Goal: Task Accomplishment & Management: Manage account settings

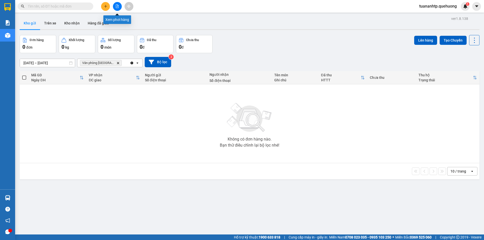
click at [118, 10] on button at bounding box center [117, 6] width 9 height 9
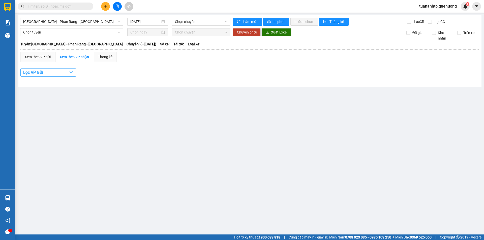
click at [74, 74] on button "Lọc VP Gửi" at bounding box center [48, 73] width 56 height 8
click at [204, 21] on span "Chọn chuyến" at bounding box center [201, 22] width 52 height 8
click at [82, 24] on span "[GEOGRAPHIC_DATA] - Phan Rang - [GEOGRAPHIC_DATA]" at bounding box center [71, 22] width 97 height 8
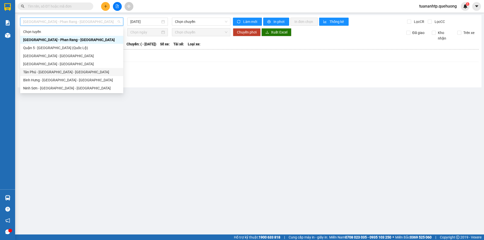
click at [65, 72] on div "Tân Phú - [GEOGRAPHIC_DATA] - [GEOGRAPHIC_DATA]" at bounding box center [71, 72] width 97 height 6
type input "[DATE]"
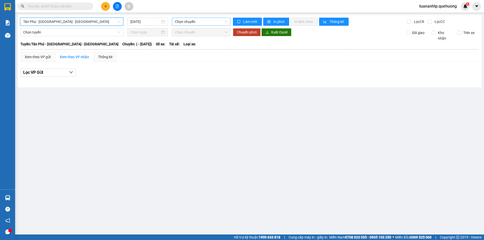
click at [197, 23] on span "Chọn chuyến" at bounding box center [201, 22] width 52 height 8
click at [71, 21] on span "Tân Phú - [GEOGRAPHIC_DATA] - [GEOGRAPHIC_DATA]" at bounding box center [71, 22] width 97 height 8
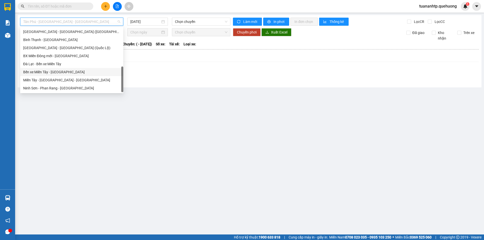
scroll to position [137, 0]
click at [56, 80] on div "Miền Tây - [GEOGRAPHIC_DATA] - [GEOGRAPHIC_DATA]" at bounding box center [71, 80] width 97 height 6
type input "[DATE]"
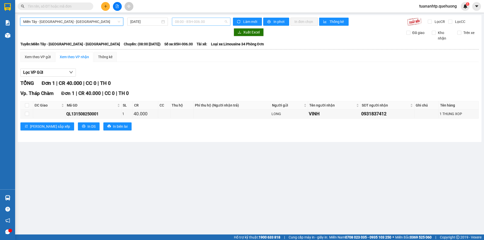
click at [216, 20] on span "08:00 - 85H-006.00" at bounding box center [201, 22] width 52 height 8
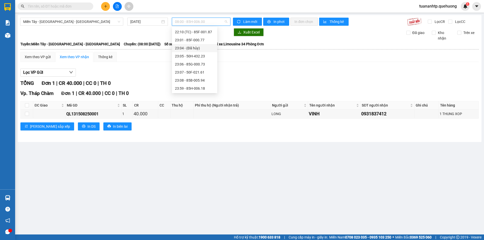
scroll to position [57, 0]
click at [203, 72] on div "23:07 - 50F-021.61" at bounding box center [194, 72] width 39 height 6
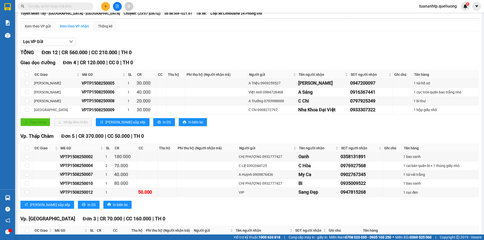
scroll to position [84, 0]
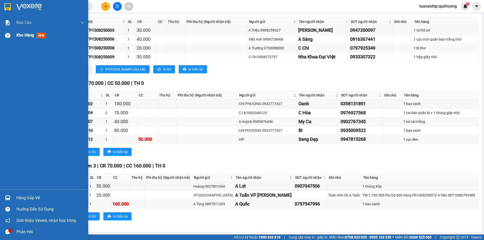
click at [26, 38] on div "Kho hàng mới" at bounding box center [32, 35] width 32 height 6
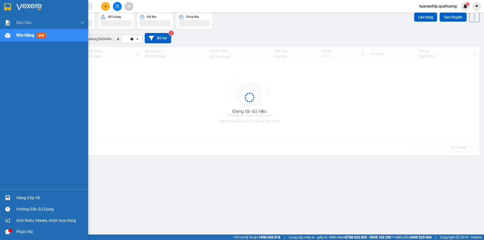
scroll to position [23, 0]
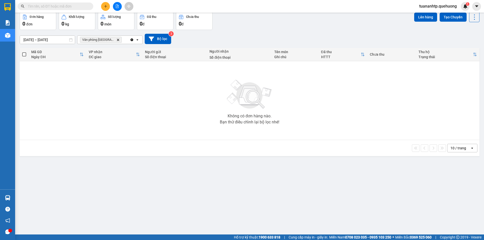
click at [157, 19] on div "Đã thu" at bounding box center [155, 17] width 31 height 5
click at [39, 25] on div "0 đơn" at bounding box center [37, 23] width 31 height 7
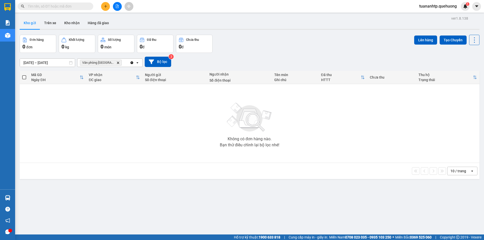
scroll to position [0, 0]
click at [51, 25] on button "Trên xe" at bounding box center [50, 23] width 20 height 12
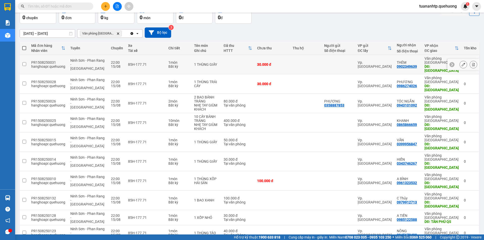
scroll to position [32, 0]
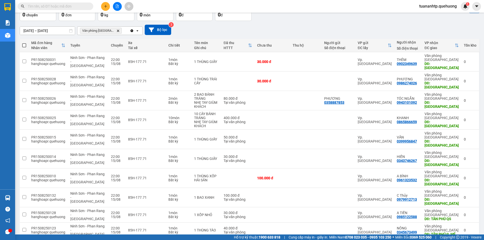
click at [23, 45] on span at bounding box center [24, 45] width 4 height 4
click at [24, 43] on input "checkbox" at bounding box center [24, 43] width 0 height 0
checkbox input "true"
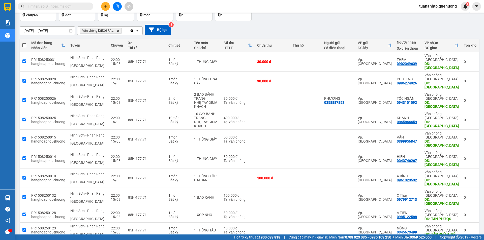
checkbox input "true"
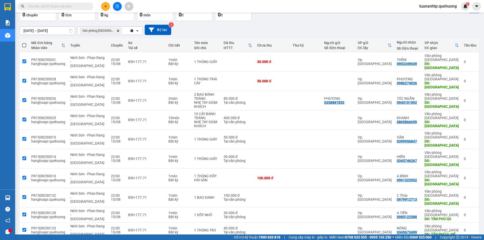
checkbox input "true"
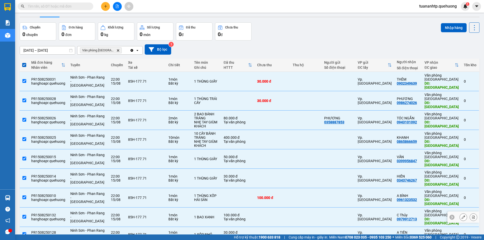
scroll to position [0, 0]
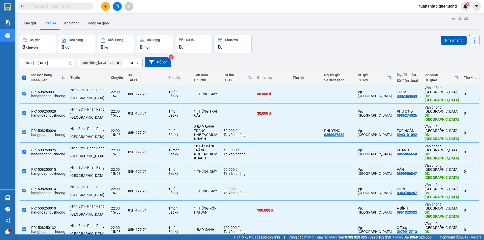
click at [117, 63] on icon "Delete" at bounding box center [118, 63] width 3 height 3
checkbox input "false"
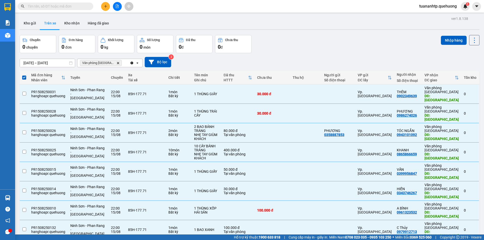
checkbox input "false"
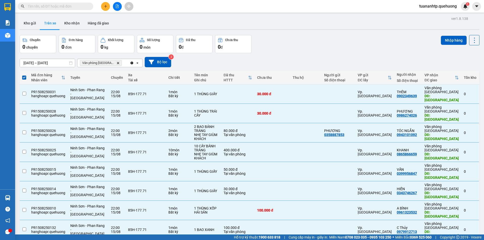
checkbox input "false"
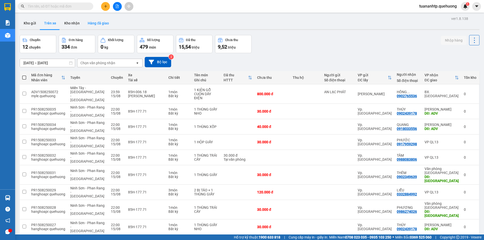
click at [96, 20] on button "Hàng đã giao" at bounding box center [98, 23] width 29 height 12
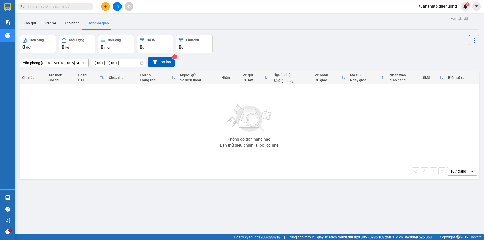
click at [69, 63] on div "Văn phòng [GEOGRAPHIC_DATA]" at bounding box center [48, 63] width 56 height 8
click at [192, 45] on span "360.000" at bounding box center [188, 47] width 18 height 6
click at [119, 8] on button at bounding box center [117, 6] width 9 height 9
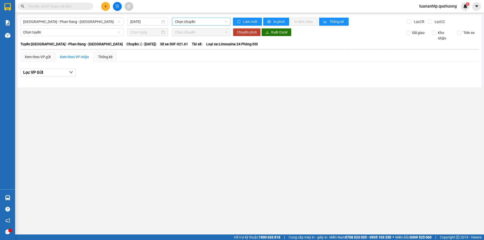
click at [187, 24] on span "Chọn chuyến" at bounding box center [201, 22] width 52 height 8
click at [66, 21] on span "[GEOGRAPHIC_DATA] - Phan Rang - [GEOGRAPHIC_DATA]" at bounding box center [71, 22] width 97 height 8
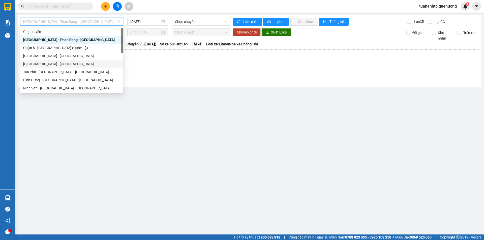
scroll to position [137, 0]
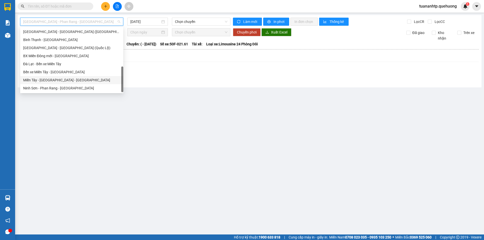
click at [62, 80] on div "Miền Tây - [GEOGRAPHIC_DATA] - [GEOGRAPHIC_DATA]" at bounding box center [71, 80] width 97 height 6
type input "[DATE]"
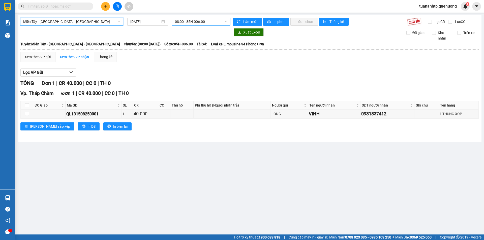
click at [213, 21] on span "08:00 - 85H-006.00" at bounding box center [201, 22] width 52 height 8
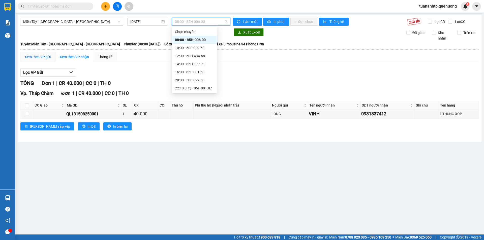
click at [47, 58] on div "Xem theo VP gửi" at bounding box center [38, 57] width 26 height 6
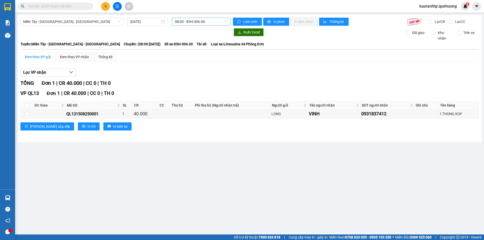
click at [207, 19] on span "08:00 - 85H-006.00" at bounding box center [201, 22] width 52 height 8
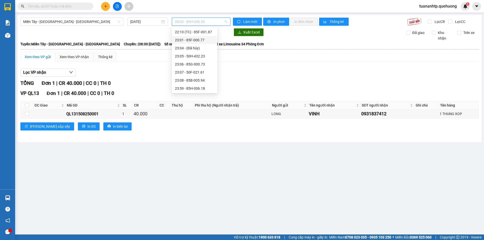
scroll to position [57, 0]
click at [197, 70] on div "23:07 - 50F-021.61" at bounding box center [194, 72] width 39 height 6
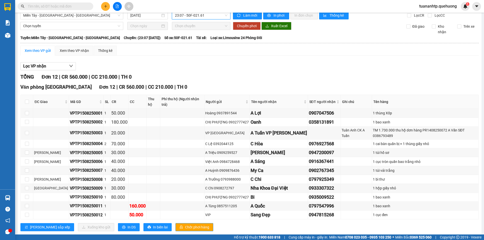
scroll to position [8, 0]
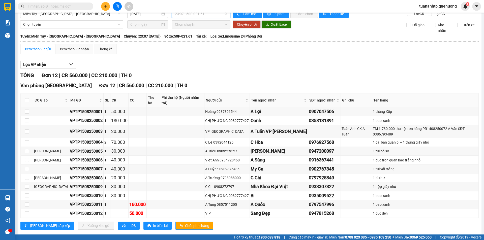
click at [197, 16] on span "23:07 - 50F-021.61" at bounding box center [201, 14] width 52 height 8
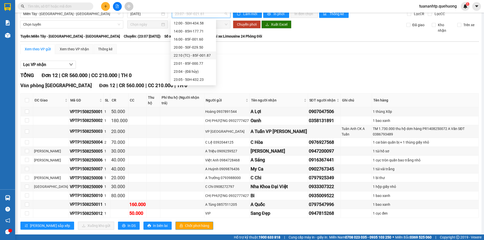
scroll to position [0, 0]
click at [188, 32] on div "08:00 - 85H-006.00" at bounding box center [193, 32] width 39 height 6
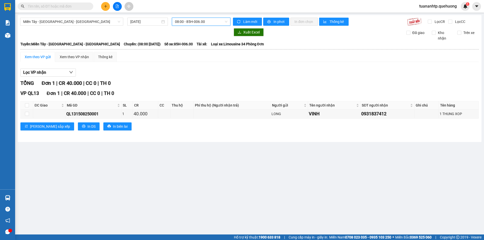
click at [197, 21] on span "08:00 - 85H-006.00" at bounding box center [201, 22] width 52 height 8
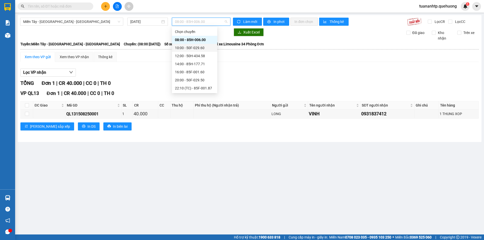
click at [194, 45] on div "10:00 - 50F-029.60" at bounding box center [194, 48] width 39 height 6
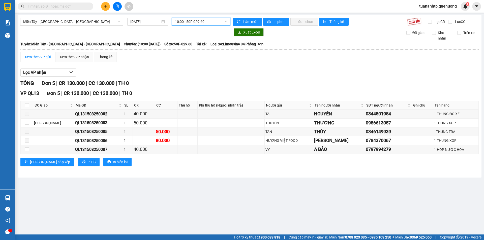
click at [206, 20] on span "10:00 - 50F-029.60" at bounding box center [201, 22] width 52 height 8
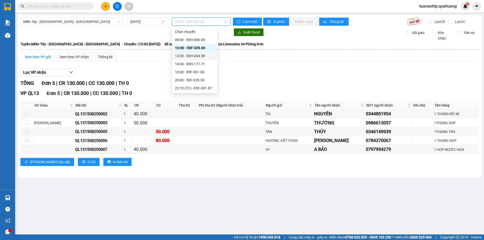
click at [199, 57] on div "12:00 - 50H-434.58" at bounding box center [194, 56] width 39 height 6
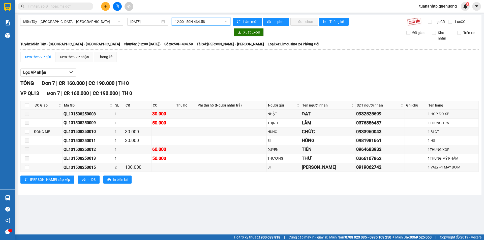
click at [212, 24] on span "12:00 - 50H-434.58" at bounding box center [201, 22] width 52 height 8
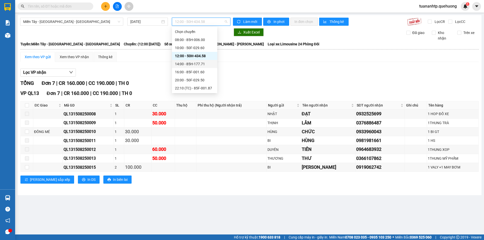
click at [202, 66] on div "14:00 - 85H-177.71" at bounding box center [194, 64] width 39 height 6
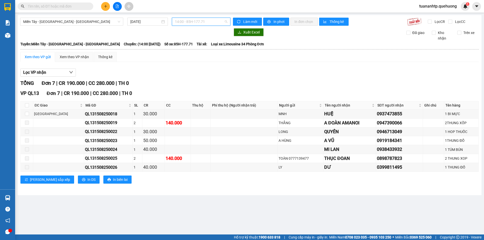
click at [206, 18] on span "14:00 - 85H-177.71" at bounding box center [201, 22] width 52 height 8
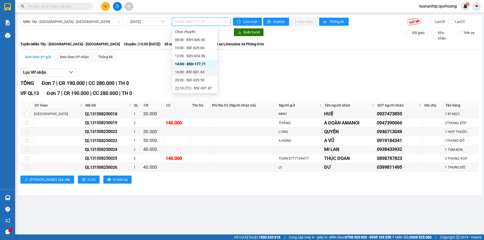
click at [199, 74] on div "16:00 - 85F-001.60" at bounding box center [194, 72] width 39 height 6
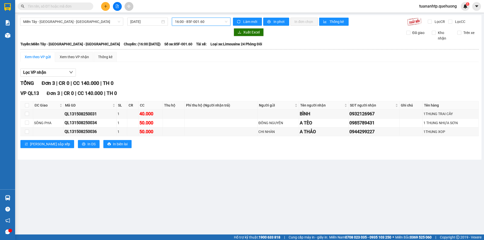
click at [208, 21] on span "16:00 - 85F-001.60" at bounding box center [201, 22] width 52 height 8
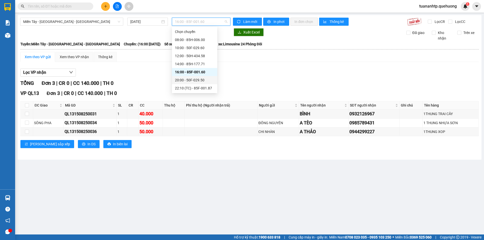
click at [200, 78] on div "20:00 - 50F-029.50" at bounding box center [194, 80] width 39 height 6
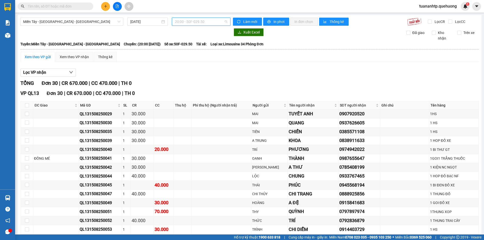
click at [213, 20] on span "20:00 - 50F-029.50" at bounding box center [201, 22] width 52 height 8
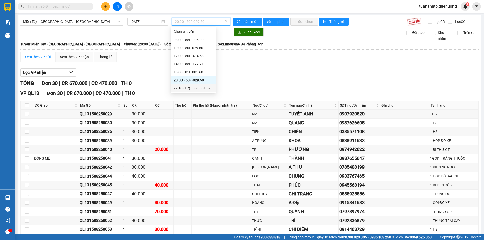
click at [205, 87] on div "22:10 (TC) - 85F-001.87" at bounding box center [193, 89] width 39 height 6
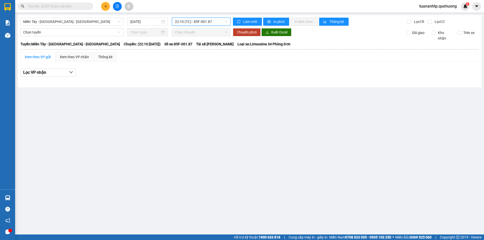
click at [216, 23] on span "22:10 (TC) - 85F-001.87" at bounding box center [201, 22] width 52 height 8
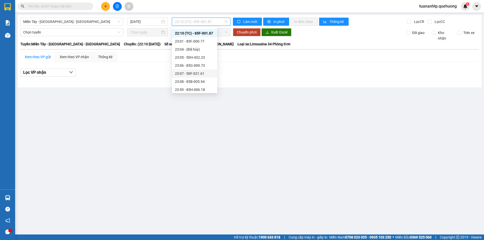
scroll to position [57, 0]
click at [199, 41] on div "23:01 - 85F-000.77" at bounding box center [194, 40] width 39 height 6
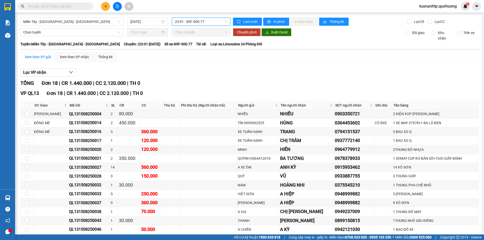
click at [211, 24] on span "23:01 - 85F-000.77" at bounding box center [201, 22] width 52 height 8
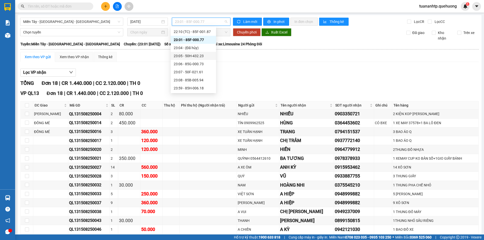
click at [198, 58] on div "23:05 - 50H-432.23" at bounding box center [193, 56] width 39 height 6
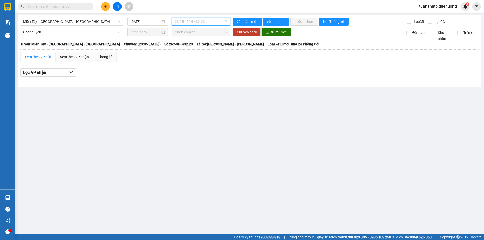
click at [211, 22] on span "23:05 - 50H-432.23" at bounding box center [201, 22] width 52 height 8
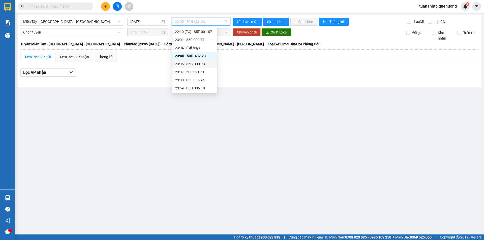
click at [205, 66] on div "23:06 - 85G-000.73" at bounding box center [194, 64] width 39 height 6
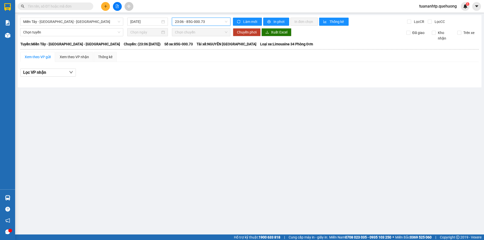
click at [206, 23] on span "23:06 - 85G-000.73" at bounding box center [201, 22] width 52 height 8
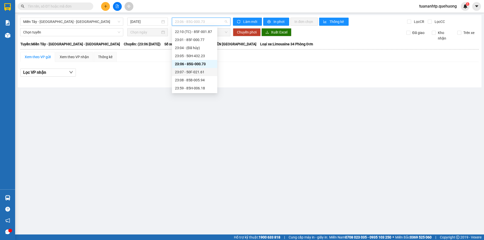
click at [200, 72] on div "23:07 - 50F-021.61" at bounding box center [194, 72] width 39 height 6
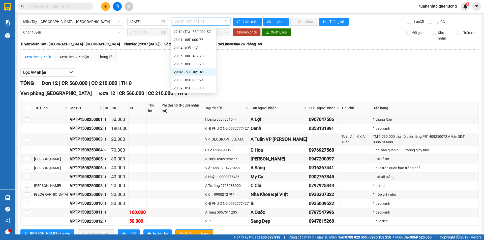
click at [217, 20] on span "23:07 - 50F-021.61" at bounding box center [201, 22] width 52 height 8
click at [196, 80] on div "23:08 - 85B-005.94" at bounding box center [193, 80] width 39 height 6
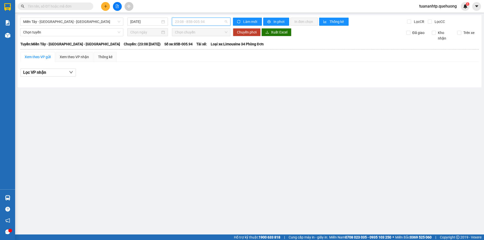
click at [214, 23] on span "23:08 - 85B-005.94" at bounding box center [201, 22] width 52 height 8
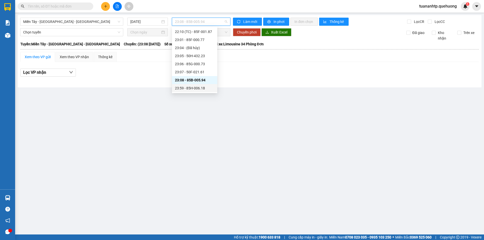
click at [204, 88] on div "23:59 - 85H-006.18" at bounding box center [194, 89] width 39 height 6
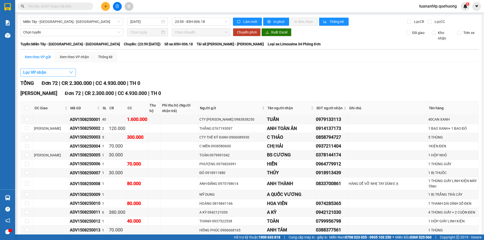
click at [67, 72] on button "Lọc VP nhận" at bounding box center [48, 73] width 56 height 8
click at [84, 57] on div "Xem theo VP nhận" at bounding box center [74, 57] width 29 height 6
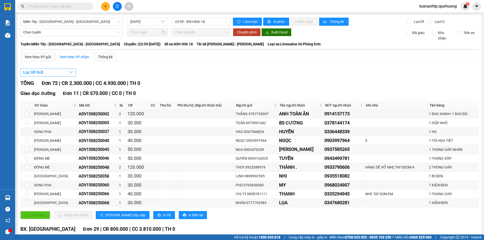
click at [56, 73] on button "Lọc VP Gửi" at bounding box center [48, 73] width 56 height 8
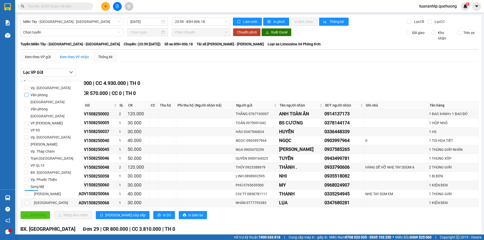
click at [57, 94] on span "Văn phòng [GEOGRAPHIC_DATA]" at bounding box center [54, 99] width 51 height 14
click at [29, 94] on input "Văn phòng [GEOGRAPHIC_DATA]" at bounding box center [26, 95] width 4 height 4
checkbox input "true"
click at [29, 192] on span "Lọc" at bounding box center [32, 195] width 6 height 6
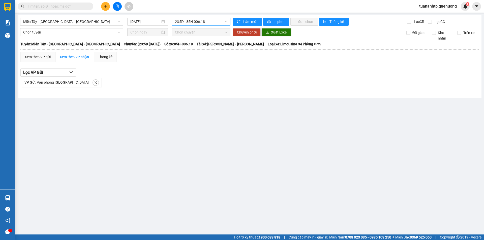
click at [221, 21] on span "23:59 - 85H-006.18" at bounding box center [201, 22] width 52 height 8
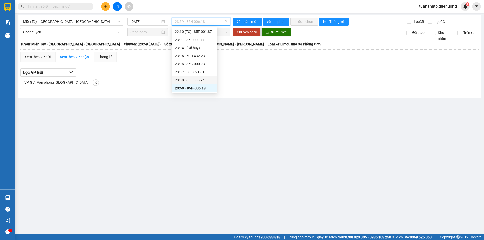
click at [197, 79] on div "23:08 - 85B-005.94" at bounding box center [194, 80] width 39 height 6
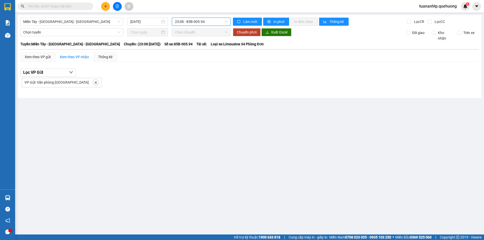
click at [209, 20] on span "23:08 - 85B-005.94" at bounding box center [201, 22] width 52 height 8
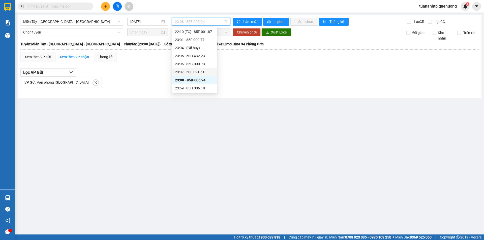
click at [201, 72] on div "23:07 - 50F-021.61" at bounding box center [194, 72] width 39 height 6
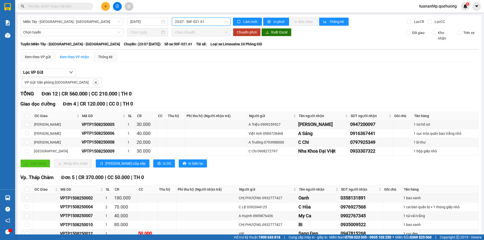
click at [215, 20] on span "23:07 - 50F-021.61" at bounding box center [201, 22] width 52 height 8
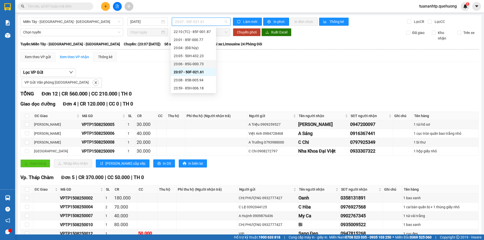
click at [206, 64] on div "23:06 - 85G-000.73" at bounding box center [193, 64] width 39 height 6
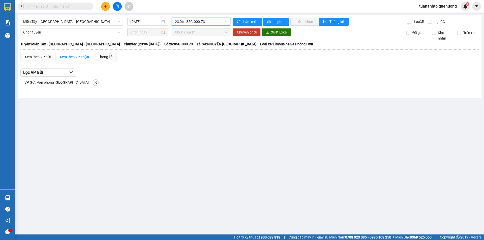
click at [199, 21] on span "23:06 - 85G-000.73" at bounding box center [201, 22] width 52 height 8
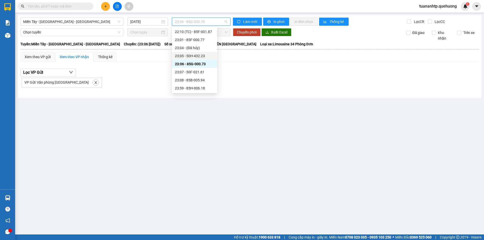
click at [195, 57] on div "23:05 - 50H-432.23" at bounding box center [194, 56] width 39 height 6
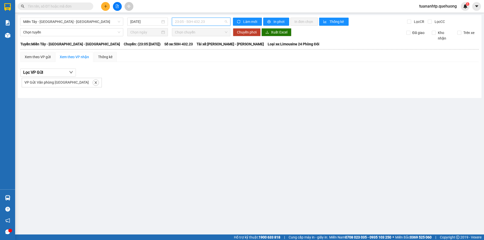
click at [195, 24] on span "23:05 - 50H-432.23" at bounding box center [201, 22] width 52 height 8
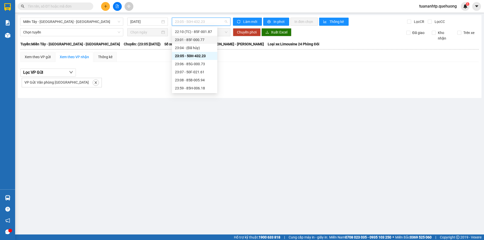
click at [198, 38] on div "23:01 - 85F-000.77" at bounding box center [194, 40] width 39 height 6
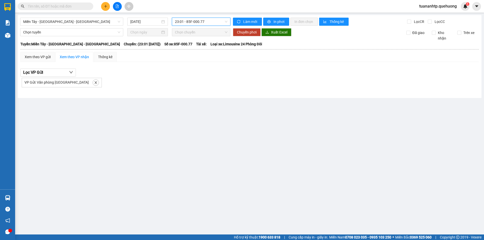
click at [205, 22] on span "23:01 - 85F-000.77" at bounding box center [201, 22] width 52 height 8
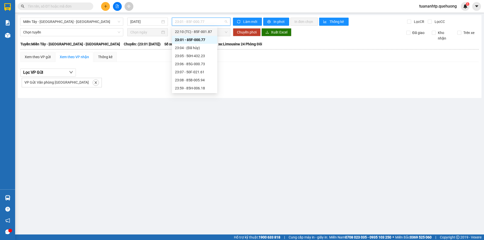
click at [208, 32] on div "22:10 (TC) - 85F-001.87" at bounding box center [194, 32] width 39 height 6
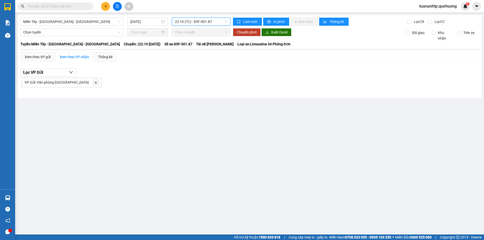
click at [207, 18] on span "22:10 (TC) - 85F-001.87" at bounding box center [201, 22] width 52 height 8
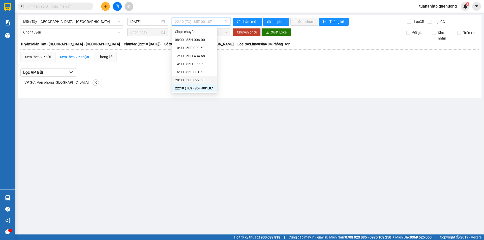
click at [193, 78] on div "20:00 - 50F-029.50" at bounding box center [194, 80] width 39 height 6
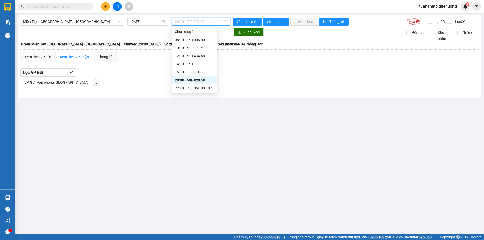
click at [203, 20] on span "20:00 - 50F-029.50" at bounding box center [201, 22] width 52 height 8
click at [201, 73] on div "16:00 - 85F-001.60" at bounding box center [194, 72] width 39 height 6
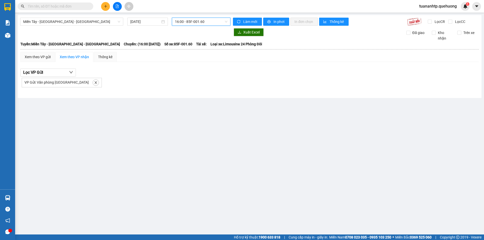
click at [200, 21] on span "16:00 - 85F-001.60" at bounding box center [201, 22] width 52 height 8
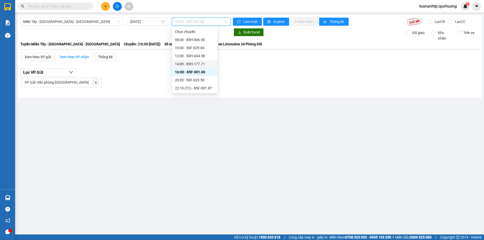
click at [190, 64] on div "14:00 - 85H-177.71" at bounding box center [194, 64] width 39 height 6
click at [196, 23] on span "14:00 - 85H-177.71" at bounding box center [201, 22] width 52 height 8
click at [198, 54] on div "12:00 - 50H-434.58" at bounding box center [194, 56] width 39 height 6
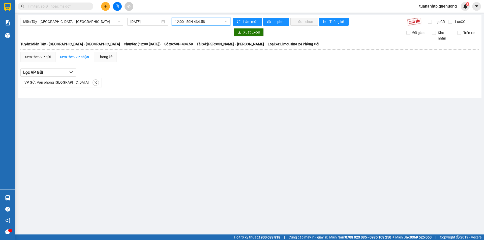
click at [204, 23] on span "12:00 - 50H-434.58" at bounding box center [201, 22] width 52 height 8
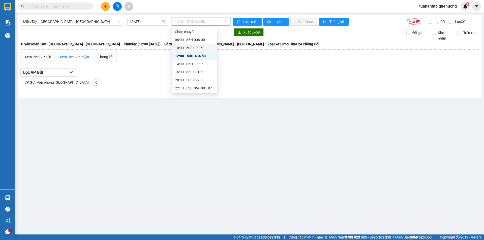
click at [199, 48] on div "10:00 - 50F-029.60" at bounding box center [194, 48] width 39 height 6
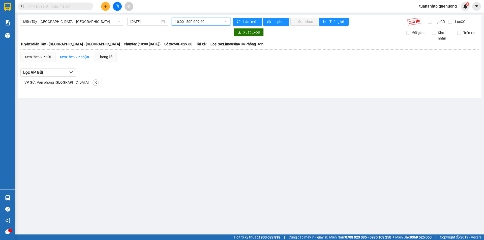
click at [199, 22] on span "10:00 - 50F-029.60" at bounding box center [201, 22] width 52 height 8
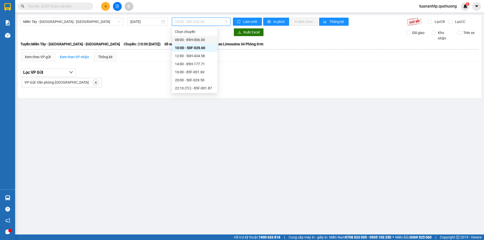
click at [198, 42] on div "08:00 - 85H-006.00" at bounding box center [194, 40] width 39 height 6
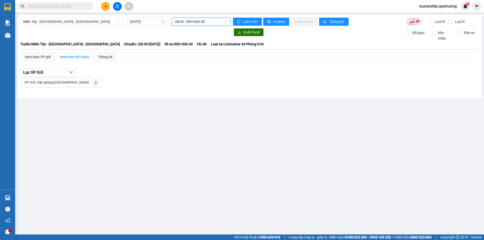
click at [199, 22] on span "08:00 - 85H-006.00" at bounding box center [201, 22] width 52 height 8
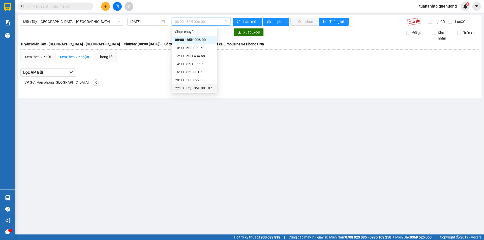
click at [235, 130] on main "Miền Tây - [GEOGRAPHIC_DATA] - [GEOGRAPHIC_DATA] [DATE] 08:00 - 85H-006.00 Làm …" at bounding box center [242, 117] width 484 height 235
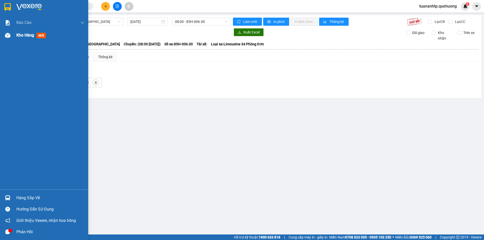
click at [13, 35] on div "Kho hàng mới" at bounding box center [44, 35] width 88 height 13
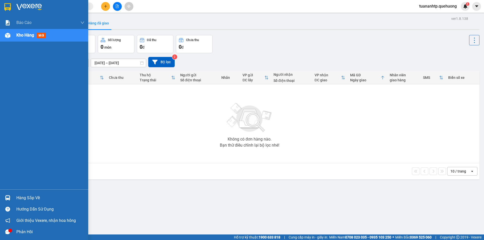
click at [20, 35] on span "Kho hàng" at bounding box center [25, 35] width 18 height 5
click at [37, 200] on div "Hàng sắp về" at bounding box center [50, 199] width 68 height 8
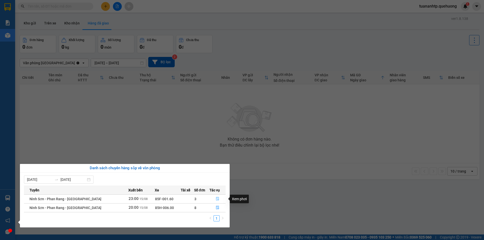
click at [216, 200] on icon "file-done" at bounding box center [218, 199] width 4 height 4
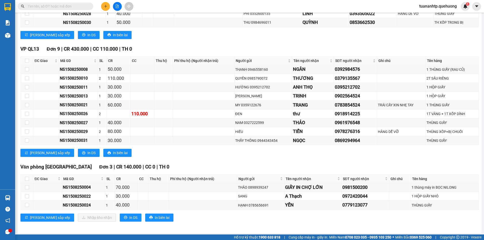
scroll to position [264, 0]
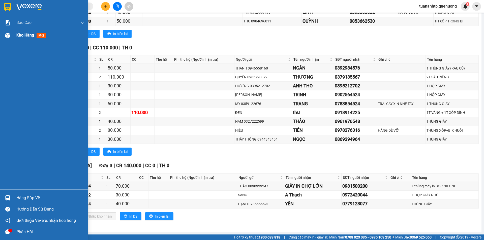
click at [25, 34] on span "Kho hàng" at bounding box center [25, 35] width 18 height 5
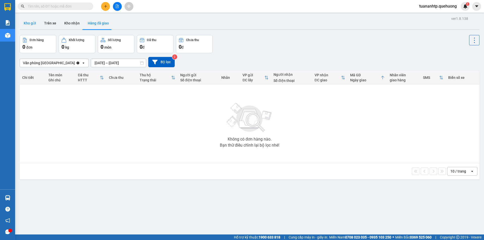
click at [36, 25] on button "Kho gửi" at bounding box center [30, 23] width 20 height 12
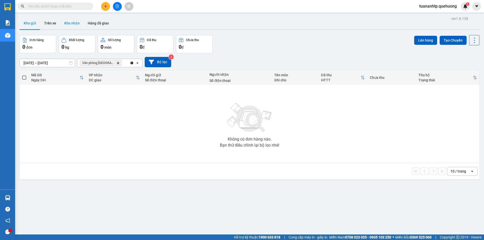
click at [61, 19] on button "Kho nhận" at bounding box center [71, 23] width 23 height 12
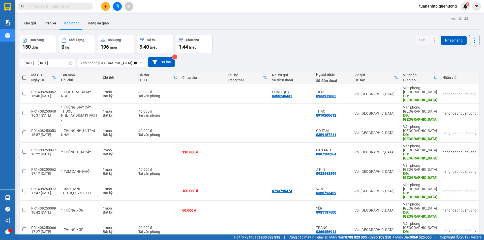
click at [91, 63] on div "Văn phòng [GEOGRAPHIC_DATA]" at bounding box center [106, 63] width 52 height 5
click at [155, 59] on button "Bộ lọc" at bounding box center [161, 62] width 26 height 10
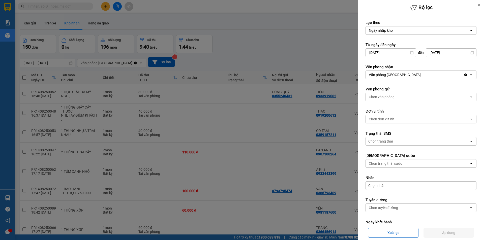
click at [206, 26] on div at bounding box center [242, 120] width 484 height 240
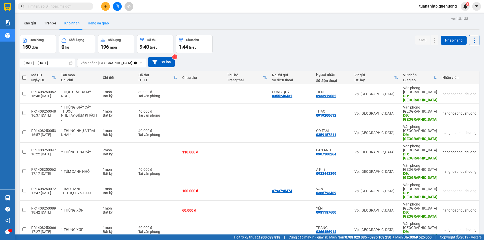
click at [94, 25] on button "Hàng đã giao" at bounding box center [98, 23] width 29 height 12
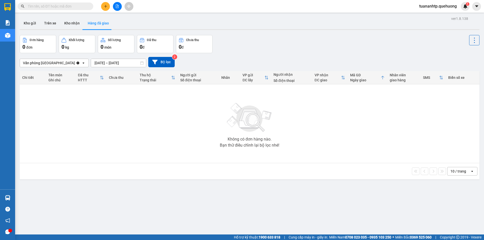
click at [115, 5] on button at bounding box center [117, 6] width 9 height 9
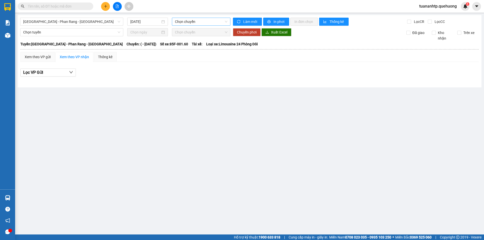
click at [176, 19] on span "Chọn chuyến" at bounding box center [201, 22] width 52 height 8
click at [183, 28] on div "Chọn chuyến" at bounding box center [194, 32] width 45 height 8
click at [105, 22] on span "[GEOGRAPHIC_DATA] - Phan Rang - [GEOGRAPHIC_DATA]" at bounding box center [71, 22] width 97 height 8
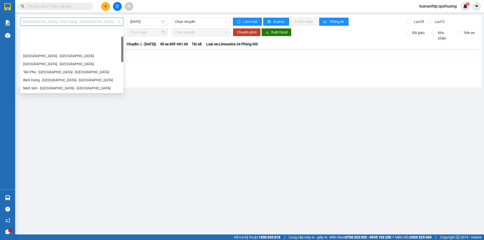
scroll to position [137, 0]
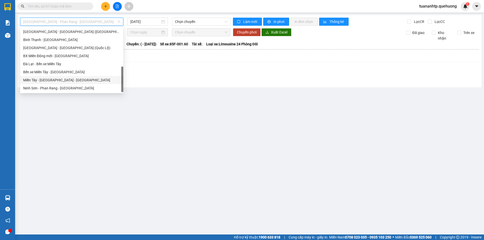
click at [61, 81] on div "Miền Tây - [GEOGRAPHIC_DATA] - [GEOGRAPHIC_DATA]" at bounding box center [71, 80] width 97 height 6
type input "[DATE]"
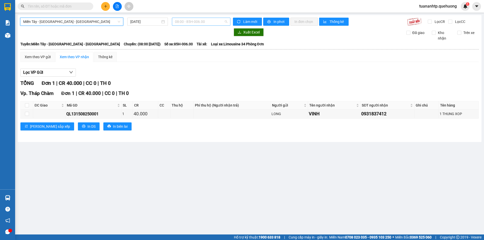
click at [189, 23] on span "08:00 - 85H-006.00" at bounding box center [201, 22] width 52 height 8
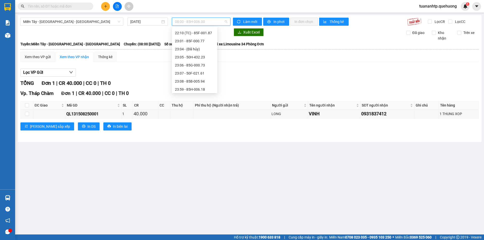
scroll to position [57, 0]
click at [195, 74] on div "23:07 - 50F-021.61" at bounding box center [194, 72] width 39 height 6
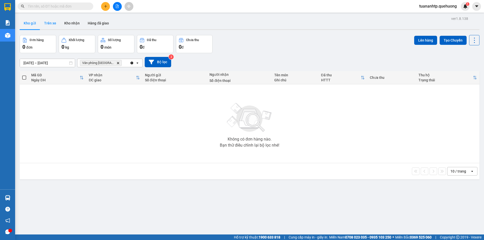
click at [55, 23] on button "Trên xe" at bounding box center [50, 23] width 20 height 12
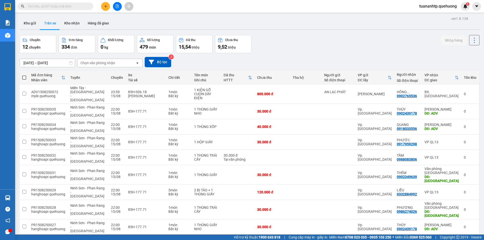
click at [93, 66] on div "Chọn văn phòng nhận" at bounding box center [106, 63] width 58 height 8
click at [116, 9] on button at bounding box center [117, 6] width 9 height 9
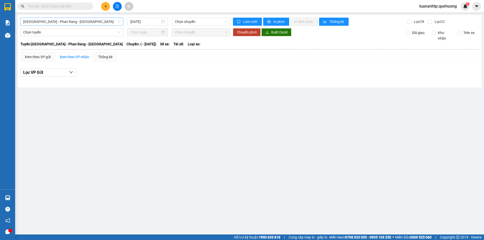
click at [98, 22] on span "[GEOGRAPHIC_DATA] - Phan Rang - [GEOGRAPHIC_DATA]" at bounding box center [71, 22] width 97 height 8
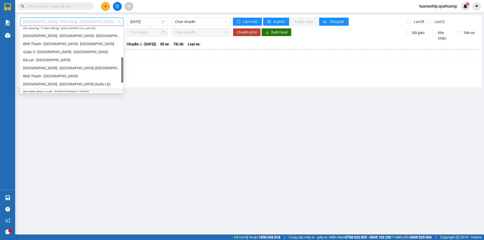
scroll to position [137, 0]
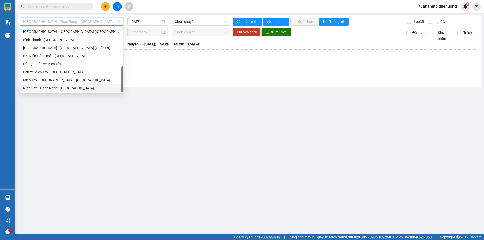
click at [59, 87] on div "Ninh Sơn - Phan Rang - [GEOGRAPHIC_DATA]" at bounding box center [71, 89] width 97 height 6
type input "[DATE]"
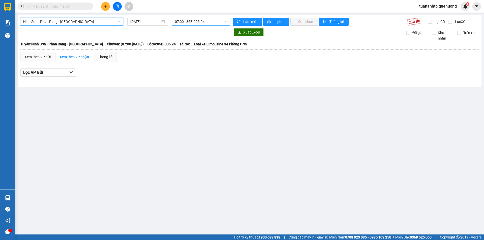
click at [194, 22] on span "07:00 - 85B-005.94" at bounding box center [201, 22] width 52 height 8
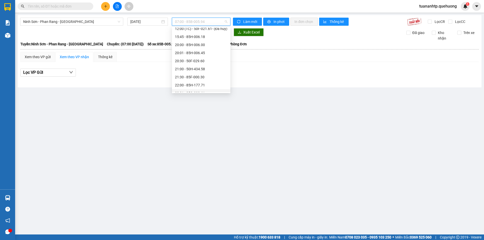
scroll to position [23, 0]
click at [200, 39] on div "12:00 (TC) - 50F-021.61 - (Đã hủy)" at bounding box center [201, 41] width 52 height 6
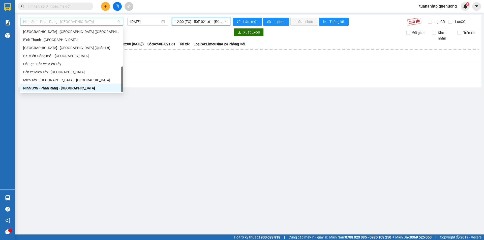
click at [90, 21] on span "Ninh Sơn - Phan Rang - [GEOGRAPHIC_DATA]" at bounding box center [71, 22] width 97 height 8
click at [49, 79] on div "Miền Tây - [GEOGRAPHIC_DATA] - [GEOGRAPHIC_DATA]" at bounding box center [71, 80] width 97 height 6
type input "[DATE]"
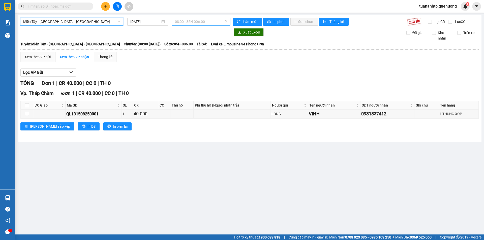
click at [206, 19] on span "08:00 - 85H-006.00" at bounding box center [201, 22] width 52 height 8
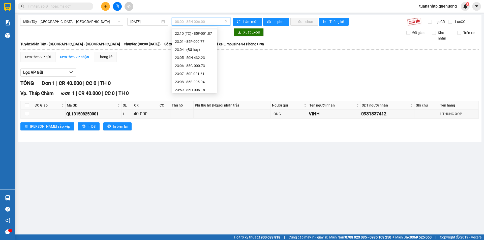
scroll to position [57, 0]
click at [195, 70] on div "23:07 - 50F-021.61" at bounding box center [194, 72] width 39 height 6
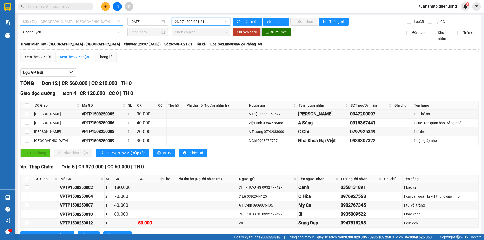
click at [80, 22] on span "Miền Tây - [GEOGRAPHIC_DATA] - [GEOGRAPHIC_DATA]" at bounding box center [71, 22] width 97 height 8
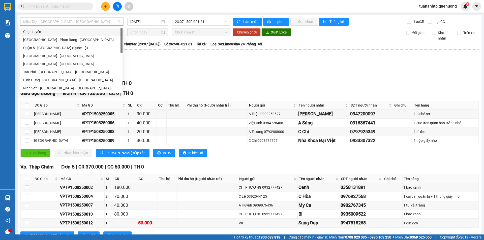
click at [54, 35] on div "Chọn tuyến" at bounding box center [71, 32] width 102 height 8
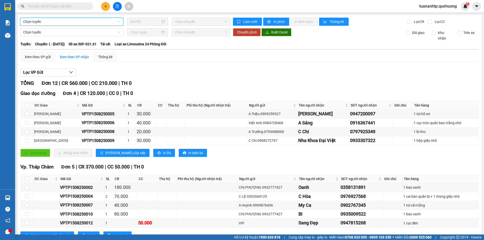
click at [59, 20] on span "Chọn tuyến" at bounding box center [71, 22] width 97 height 8
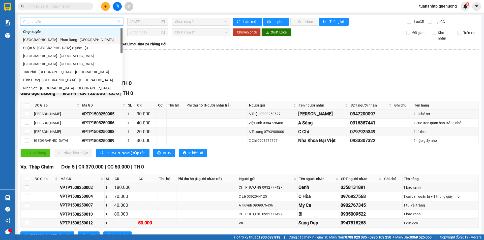
click at [54, 41] on div "[GEOGRAPHIC_DATA] - Phan Rang - [GEOGRAPHIC_DATA]" at bounding box center [71, 40] width 96 height 6
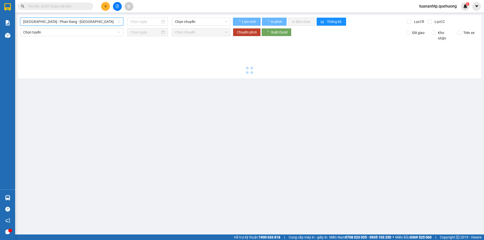
type input "[DATE]"
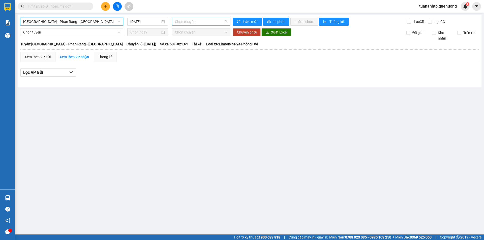
click at [183, 21] on span "Chọn chuyến" at bounding box center [201, 22] width 52 height 8
click at [85, 33] on span "Chọn tuyến" at bounding box center [71, 33] width 97 height 8
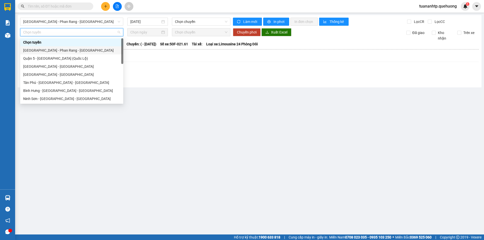
click at [73, 51] on div "[GEOGRAPHIC_DATA] - Phan Rang - [GEOGRAPHIC_DATA]" at bounding box center [71, 51] width 97 height 6
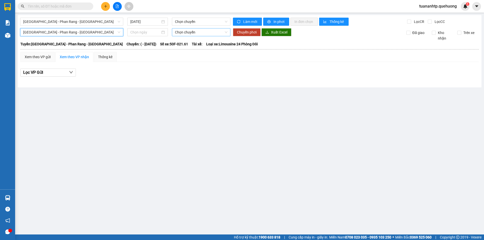
click at [215, 34] on span "Chọn chuyến" at bounding box center [201, 33] width 52 height 8
click at [151, 55] on div "Xem theo VP gửi Xem theo VP nhận Thống kê" at bounding box center [249, 57] width 459 height 10
click at [34, 59] on div "Xem theo VP gửi" at bounding box center [38, 57] width 26 height 6
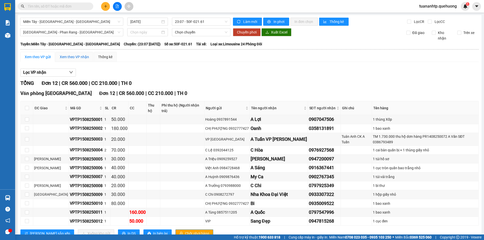
click at [72, 56] on div "Xem theo VP nhận" at bounding box center [74, 57] width 29 height 6
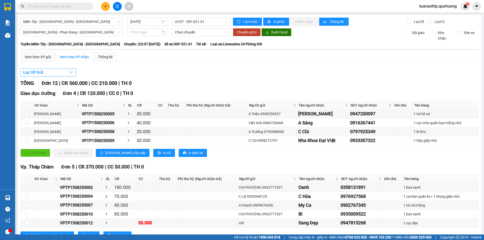
click at [68, 74] on button "Lọc VP Gửi" at bounding box center [48, 73] width 56 height 8
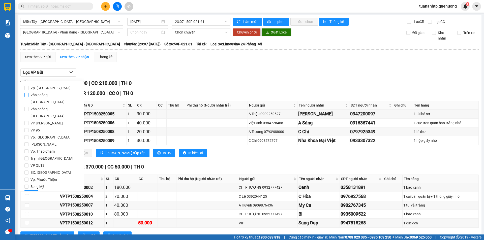
click at [52, 94] on span "Văn phòng [GEOGRAPHIC_DATA]" at bounding box center [54, 99] width 51 height 14
click at [29, 94] on input "Văn phòng [GEOGRAPHIC_DATA]" at bounding box center [26, 95] width 4 height 4
checkbox input "true"
click at [27, 190] on button "Lọc" at bounding box center [31, 194] width 14 height 8
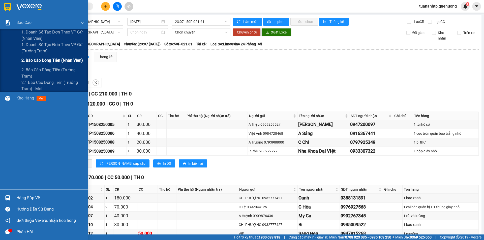
click at [34, 60] on span "2. Báo cáo dòng tiền (nhân viên)" at bounding box center [52, 60] width 62 height 6
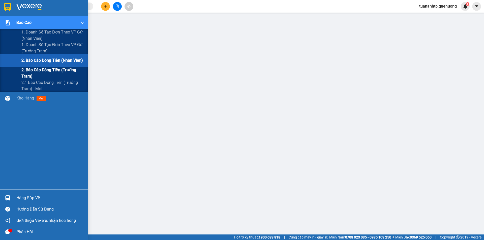
click at [38, 70] on span "2. Báo cáo dòng tiền (trưởng trạm)" at bounding box center [52, 73] width 63 height 13
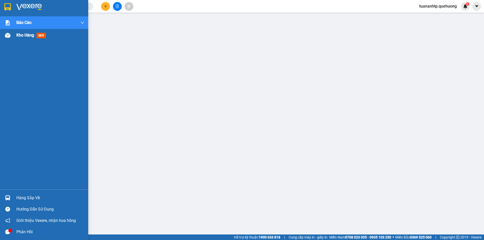
click at [20, 35] on span "Kho hàng" at bounding box center [25, 35] width 18 height 5
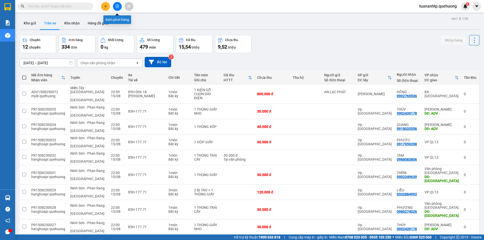
click at [117, 9] on button at bounding box center [117, 6] width 9 height 9
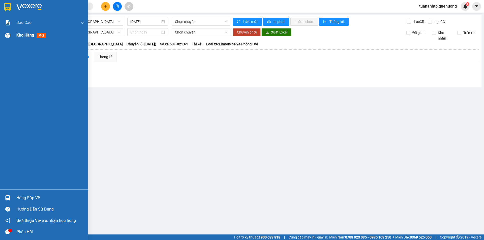
click at [12, 36] on div at bounding box center [7, 35] width 9 height 9
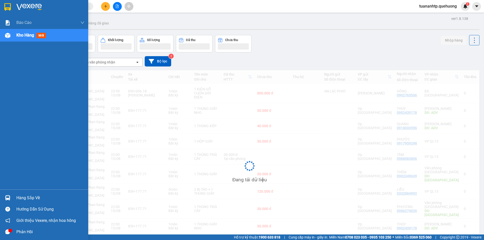
click at [23, 34] on span "Kho hàng" at bounding box center [25, 35] width 18 height 5
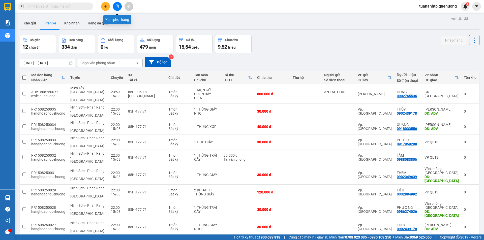
click at [118, 5] on icon "file-add" at bounding box center [117, 7] width 3 height 4
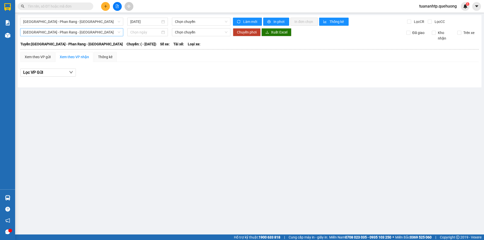
click at [97, 33] on span "[GEOGRAPHIC_DATA] - Phan Rang - [GEOGRAPHIC_DATA]" at bounding box center [71, 33] width 97 height 8
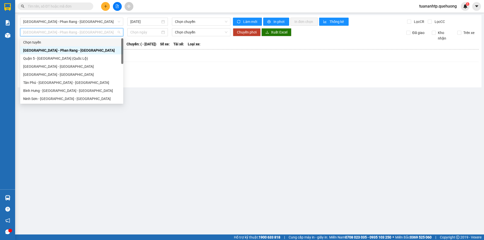
click at [82, 44] on div "Chọn tuyến" at bounding box center [71, 43] width 97 height 6
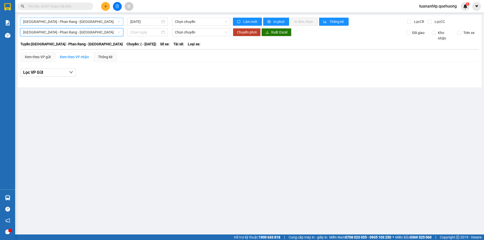
click at [113, 19] on span "[GEOGRAPHIC_DATA] - Phan Rang - [GEOGRAPHIC_DATA]" at bounding box center [71, 22] width 97 height 8
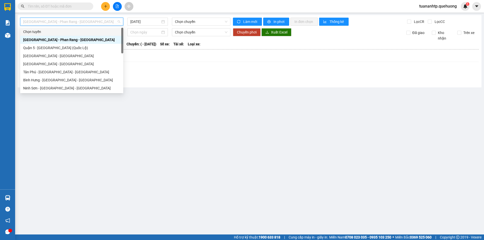
click at [77, 31] on div "Chọn tuyến" at bounding box center [71, 32] width 97 height 6
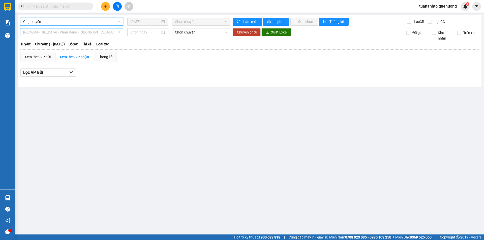
click at [76, 35] on span "[GEOGRAPHIC_DATA] - Phan Rang - [GEOGRAPHIC_DATA]" at bounding box center [71, 33] width 97 height 8
click at [79, 23] on span "Chọn tuyến" at bounding box center [71, 22] width 97 height 8
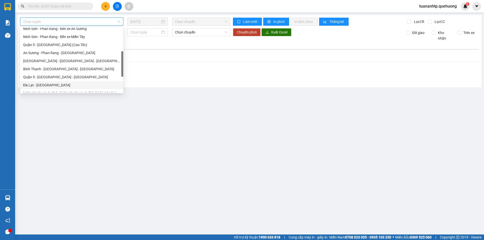
scroll to position [137, 0]
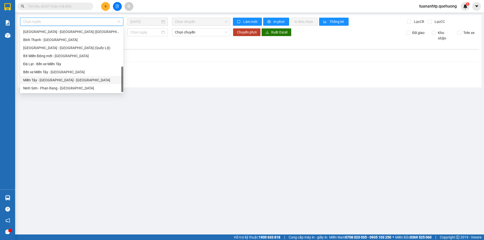
click at [86, 78] on div "Miền Tây - [GEOGRAPHIC_DATA] - [GEOGRAPHIC_DATA]" at bounding box center [71, 80] width 97 height 6
type input "[DATE]"
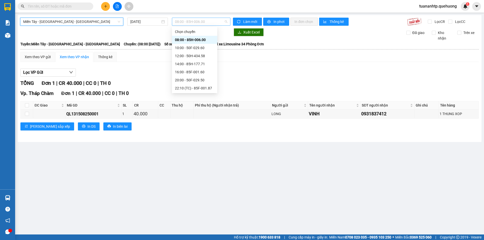
click at [190, 21] on span "08:00 - 85H-006.00" at bounding box center [201, 22] width 52 height 8
click at [192, 65] on div "14:00 - 85H-177.71" at bounding box center [194, 64] width 39 height 6
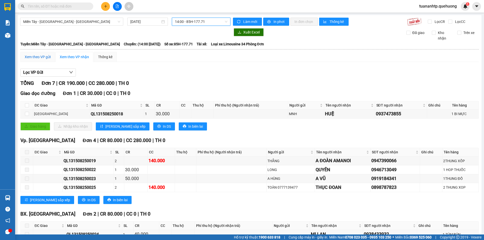
click at [41, 58] on div "Xem theo VP gửi" at bounding box center [38, 57] width 26 height 6
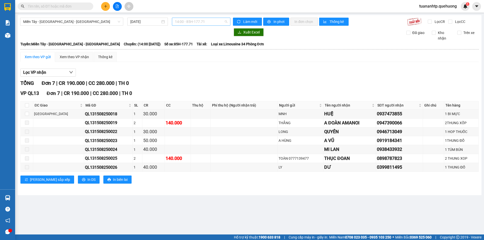
click at [189, 23] on span "14:00 - 85H-177.71" at bounding box center [201, 22] width 52 height 8
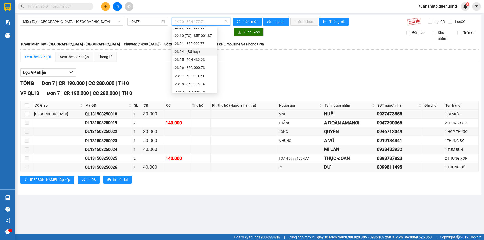
scroll to position [57, 0]
click at [195, 72] on div "23:07 - 50F-021.61" at bounding box center [194, 72] width 39 height 6
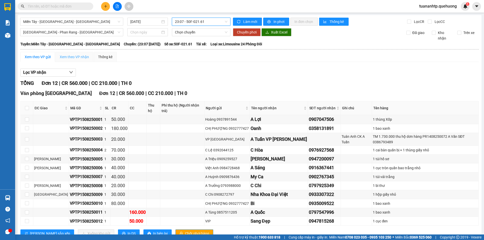
click at [78, 60] on div "Xem theo VP nhận" at bounding box center [75, 57] width 38 height 10
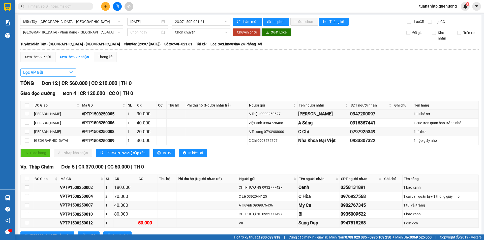
click at [53, 73] on button "Lọc VP Gửi" at bounding box center [48, 73] width 56 height 8
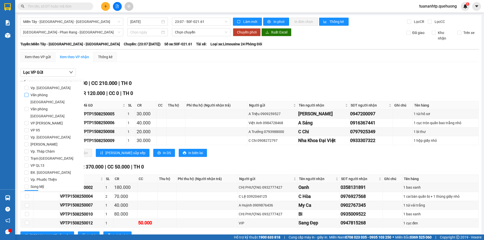
click at [56, 98] on span "Văn phòng [GEOGRAPHIC_DATA]" at bounding box center [54, 99] width 51 height 14
click at [29, 97] on input "Văn phòng [GEOGRAPHIC_DATA]" at bounding box center [26, 95] width 4 height 4
checkbox input "true"
click at [36, 190] on button "Lọc" at bounding box center [31, 194] width 14 height 8
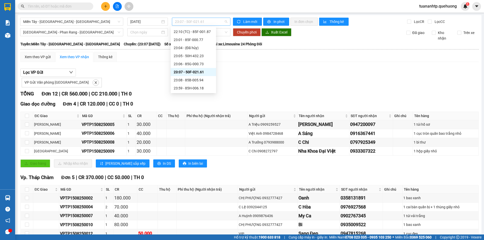
click at [193, 22] on span "23:07 - 50F-021.61" at bounding box center [201, 22] width 52 height 8
click at [206, 50] on div "10:00 - 50F-029.60" at bounding box center [193, 48] width 39 height 6
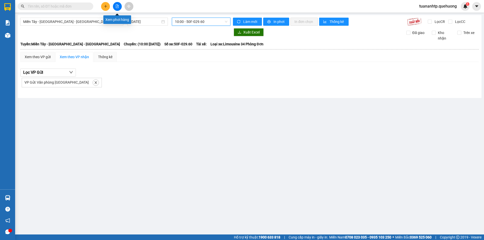
click at [118, 7] on icon "file-add" at bounding box center [117, 7] width 3 height 4
click at [187, 24] on span "10:00 - 50F-029.60" at bounding box center [201, 22] width 52 height 8
click at [36, 54] on div "Xem theo VP gửi" at bounding box center [37, 57] width 35 height 10
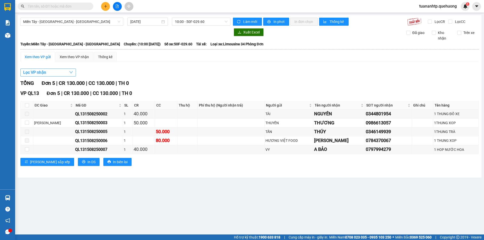
click at [67, 70] on button "Lọc VP nhận" at bounding box center [48, 73] width 56 height 8
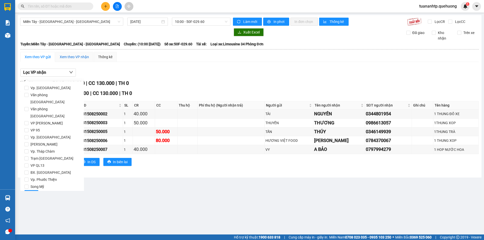
click at [70, 57] on div "Xem theo VP nhận" at bounding box center [74, 57] width 29 height 6
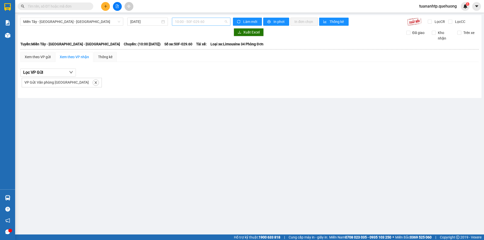
click at [197, 23] on span "10:00 - 50F-029.60" at bounding box center [201, 22] width 52 height 8
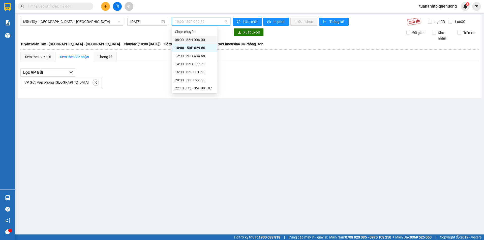
click at [201, 38] on div "08:00 - 85H-006.00" at bounding box center [194, 40] width 39 height 6
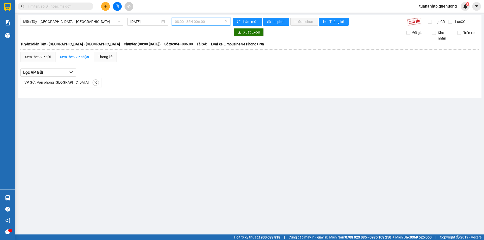
click at [215, 20] on span "08:00 - 85H-006.00" at bounding box center [201, 22] width 52 height 8
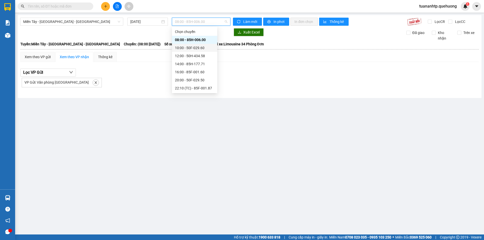
click at [204, 49] on div "10:00 - 50F-029.60" at bounding box center [194, 48] width 39 height 6
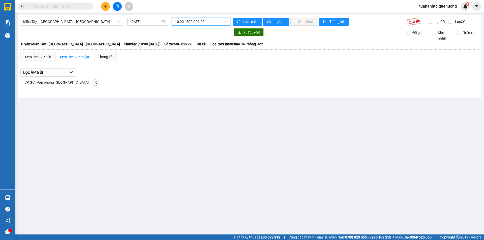
click at [211, 22] on span "10:00 - 50F-029.60" at bounding box center [201, 22] width 52 height 8
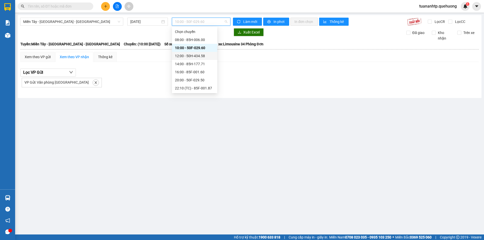
click at [202, 55] on div "12:00 - 50H-434.58" at bounding box center [194, 56] width 39 height 6
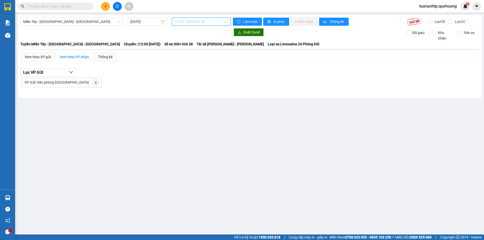
click at [200, 21] on span "12:00 - 50H-434.58" at bounding box center [201, 22] width 52 height 8
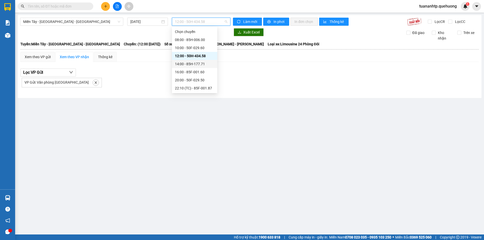
click at [193, 65] on div "14:00 - 85H-177.71" at bounding box center [194, 64] width 39 height 6
click at [206, 19] on span "14:00 - 85H-177.71" at bounding box center [201, 22] width 52 height 8
click at [197, 70] on div "16:00 - 85F-001.60" at bounding box center [194, 72] width 39 height 6
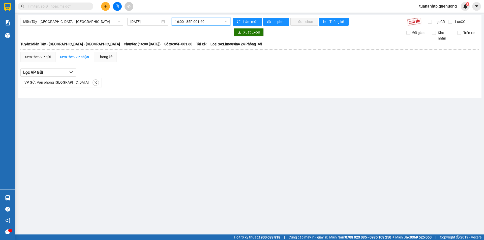
click at [208, 22] on span "16:00 - 85F-001.60" at bounding box center [201, 22] width 52 height 8
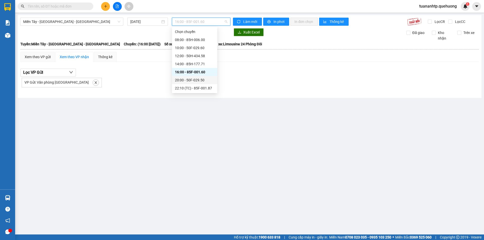
click at [204, 82] on div "20:00 - 50F-029.50" at bounding box center [194, 80] width 39 height 6
click at [205, 24] on span "20:00 - 50F-029.50" at bounding box center [201, 22] width 52 height 8
click at [204, 92] on div "22:10 (TC) - 85F-001.87" at bounding box center [194, 88] width 45 height 8
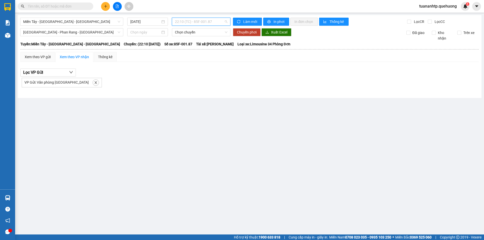
click at [209, 18] on span "22:10 (TC) - 85F-001.87" at bounding box center [201, 22] width 52 height 8
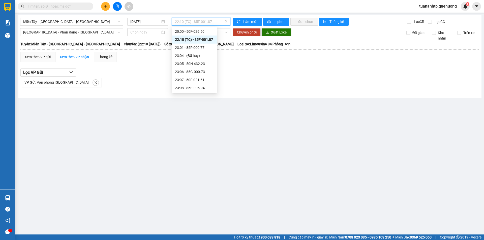
scroll to position [57, 0]
click at [197, 38] on div "23:01 - 85F-000.77" at bounding box center [194, 40] width 39 height 6
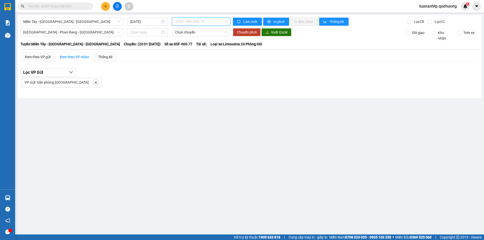
click at [202, 24] on span "23:01 - 85F-000.77" at bounding box center [201, 22] width 52 height 8
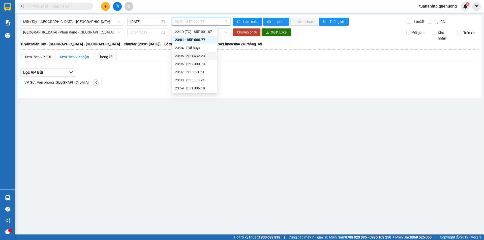
click at [202, 58] on div "23:05 - 50H-432.23" at bounding box center [194, 56] width 39 height 6
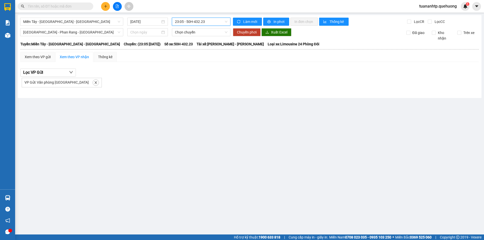
click at [205, 21] on span "23:05 - 50H-432.23" at bounding box center [201, 22] width 52 height 8
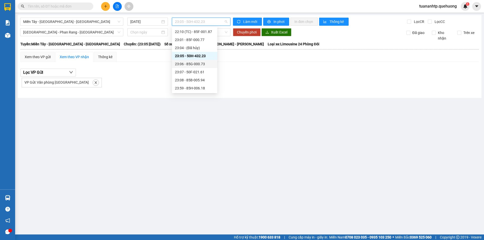
click at [204, 65] on div "23:06 - 85G-000.73" at bounding box center [194, 64] width 39 height 6
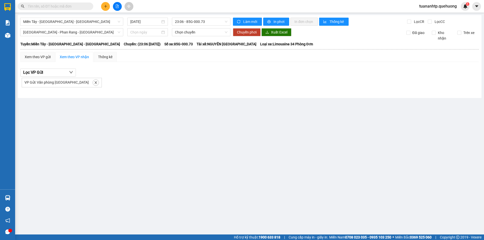
click at [210, 26] on div "Miền Tây - Phan Rang - Ninh Sơn 15/08/2025 23:06 - 85G-000.73 Làm mới In phơi I…" at bounding box center [250, 56] width 464 height 83
click at [210, 21] on span "23:06 - 85G-000.73" at bounding box center [201, 22] width 52 height 8
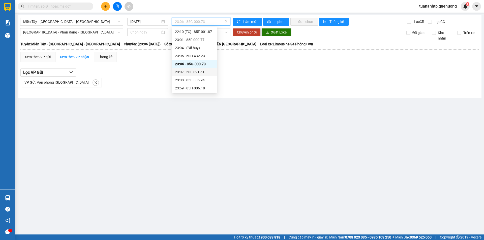
click at [198, 73] on div "23:07 - 50F-021.61" at bounding box center [194, 72] width 39 height 6
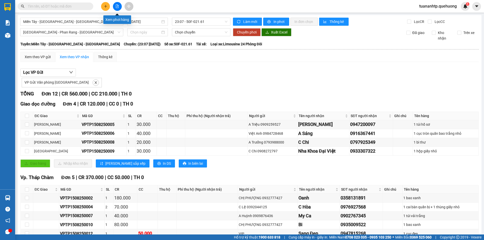
click at [118, 6] on icon "file-add" at bounding box center [118, 7] width 4 height 4
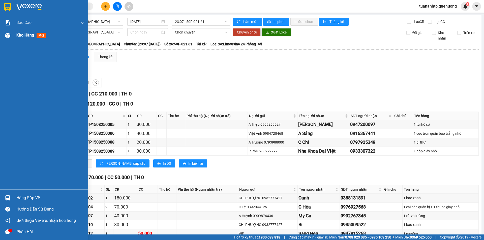
click at [24, 38] on span "Kho hàng" at bounding box center [25, 35] width 18 height 5
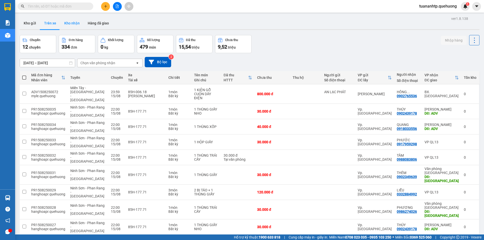
click at [78, 23] on button "Kho nhận" at bounding box center [71, 23] width 23 height 12
type input "[DATE] – [DATE]"
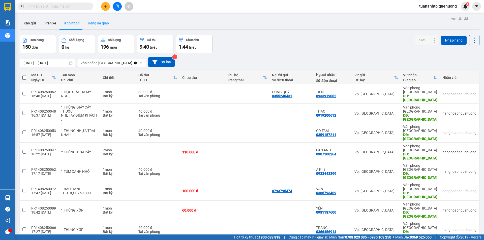
click at [90, 29] on button "Hàng đã giao" at bounding box center [98, 23] width 29 height 12
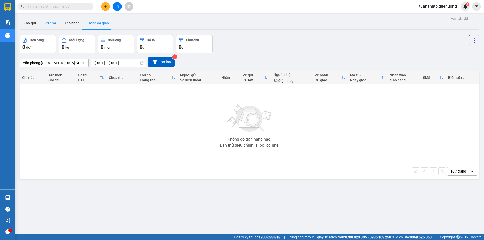
click at [48, 21] on button "Trên xe" at bounding box center [50, 23] width 20 height 12
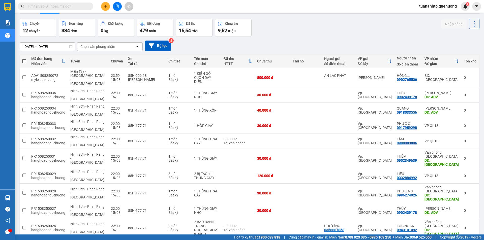
scroll to position [25, 0]
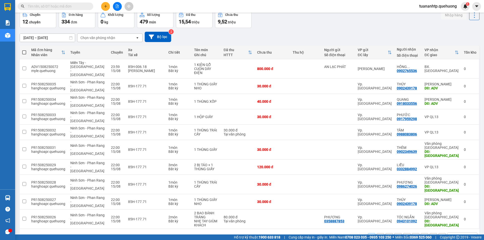
click at [91, 39] on div "Chọn văn phòng nhận" at bounding box center [97, 37] width 35 height 5
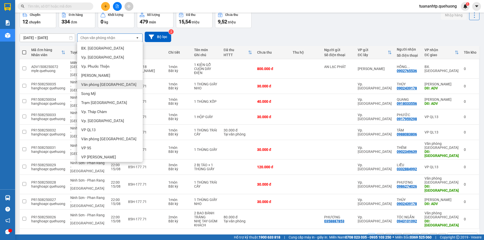
click at [119, 88] on div "Văn phòng [GEOGRAPHIC_DATA]" at bounding box center [110, 84] width 66 height 9
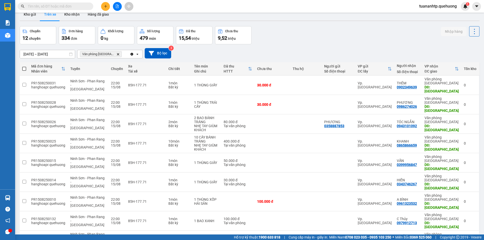
scroll to position [0, 0]
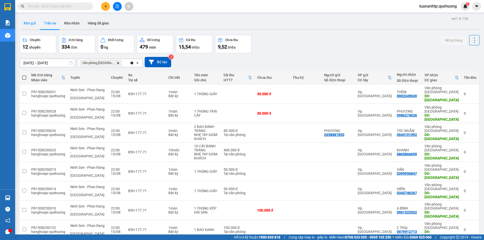
click at [23, 24] on button "Kho gửi" at bounding box center [30, 23] width 20 height 12
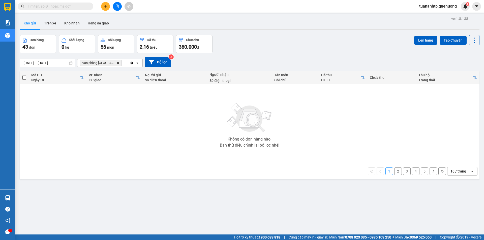
click at [48, 45] on div "43 đơn" at bounding box center [37, 46] width 31 height 7
click at [53, 25] on button "Trên xe" at bounding box center [50, 23] width 20 height 12
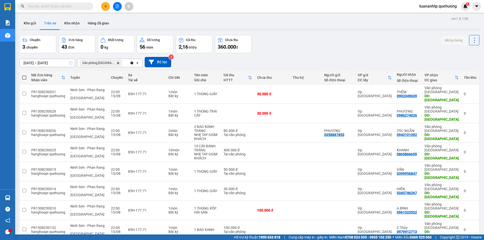
click at [59, 5] on input "text" at bounding box center [58, 7] width 60 height 6
click at [117, 6] on icon "file-add" at bounding box center [118, 7] width 4 height 4
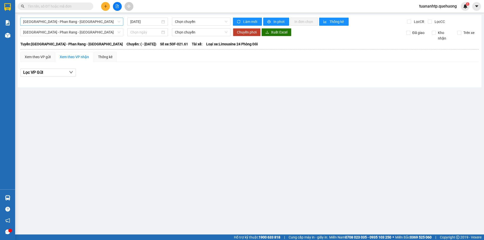
click at [101, 23] on span "[GEOGRAPHIC_DATA] - Phan Rang - [GEOGRAPHIC_DATA]" at bounding box center [71, 22] width 97 height 8
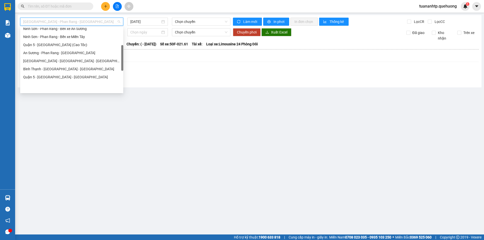
scroll to position [126, 0]
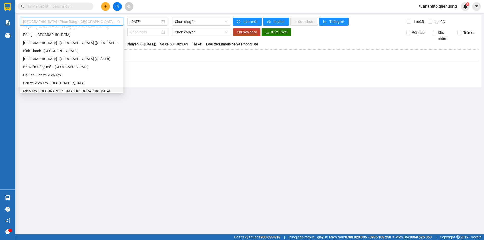
click at [49, 88] on div "Miền Tây - [GEOGRAPHIC_DATA] - [GEOGRAPHIC_DATA]" at bounding box center [71, 91] width 103 height 8
type input "[DATE]"
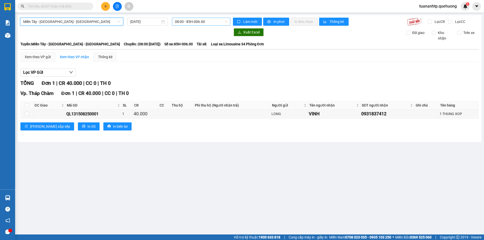
click at [211, 21] on span "08:00 - 85H-006.00" at bounding box center [201, 22] width 52 height 8
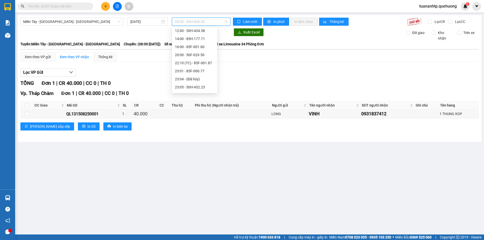
scroll to position [57, 0]
click at [206, 72] on div "23:07 - 50F-021.61" at bounding box center [194, 72] width 39 height 6
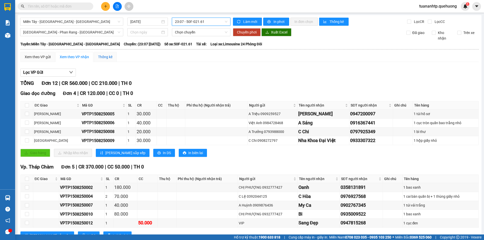
click at [108, 58] on div "Thống kê" at bounding box center [105, 57] width 14 height 6
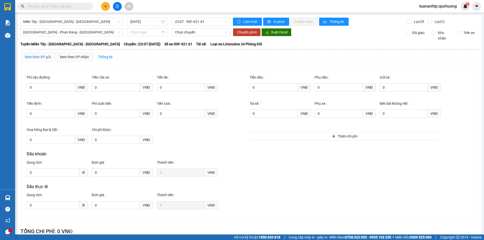
click at [40, 54] on div "Xem theo VP gửi" at bounding box center [38, 57] width 26 height 6
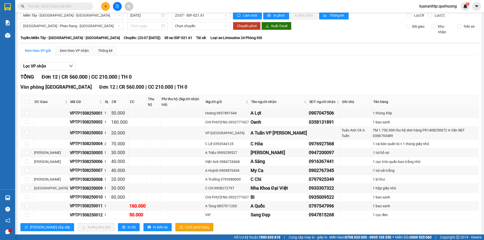
scroll to position [8, 0]
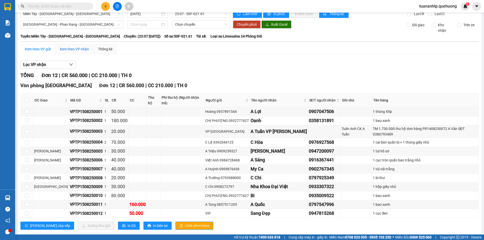
click at [81, 50] on div "Xem theo VP nhận" at bounding box center [74, 49] width 29 height 6
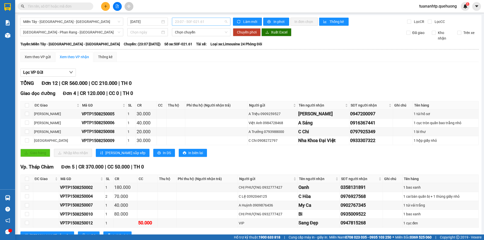
click at [205, 20] on span "23:07 - 50F-021.61" at bounding box center [201, 22] width 52 height 8
click at [40, 60] on div "Xem theo VP gửi" at bounding box center [38, 57] width 26 height 6
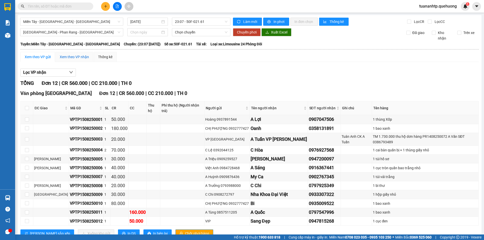
click at [69, 57] on div "Xem theo VP nhận" at bounding box center [74, 57] width 29 height 6
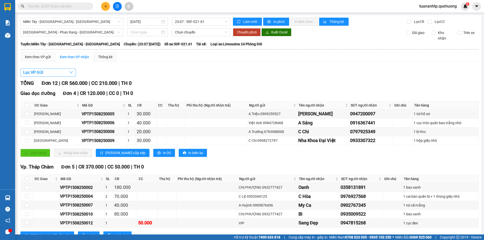
click at [70, 73] on icon "down" at bounding box center [71, 72] width 4 height 4
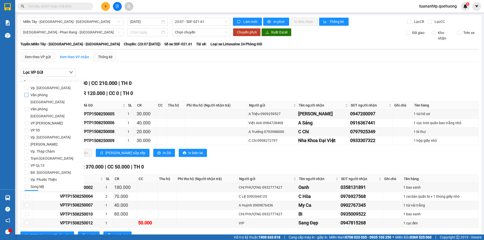
click at [54, 96] on span "Văn phòng [GEOGRAPHIC_DATA]" at bounding box center [54, 99] width 51 height 14
click at [29, 96] on input "Văn phòng [GEOGRAPHIC_DATA]" at bounding box center [26, 95] width 4 height 4
checkbox input "true"
click at [33, 190] on button "Lọc" at bounding box center [31, 194] width 14 height 8
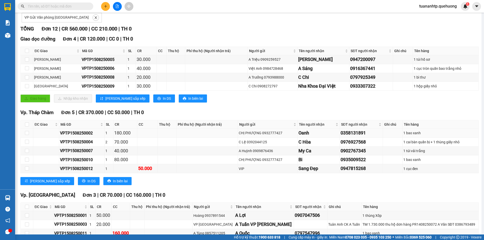
scroll to position [19, 0]
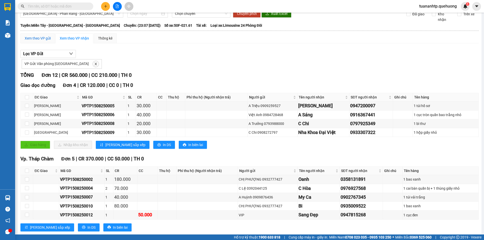
click at [33, 40] on div "Xem theo VP gửi" at bounding box center [38, 39] width 26 height 6
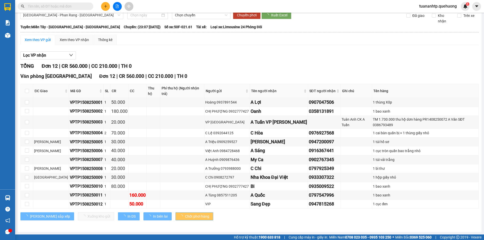
scroll to position [8, 0]
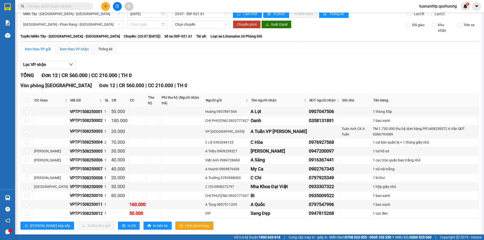
click at [64, 49] on div "Xem theo VP nhận" at bounding box center [74, 49] width 29 height 6
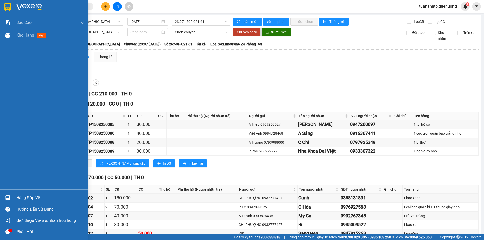
click at [23, 1] on div at bounding box center [44, 8] width 88 height 16
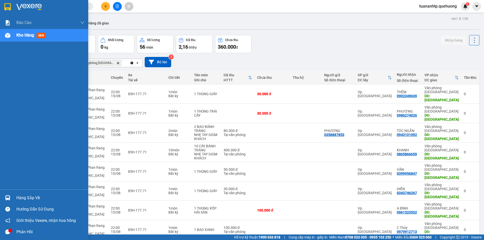
click at [28, 37] on span "Kho hàng" at bounding box center [25, 35] width 18 height 5
click at [25, 38] on div "Kho hàng mới" at bounding box center [32, 35] width 32 height 6
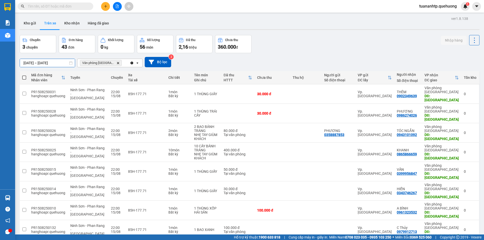
click at [51, 66] on input "[DATE] – [DATE]" at bounding box center [47, 63] width 55 height 8
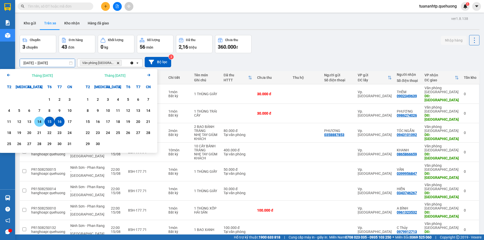
click at [39, 124] on div "14" at bounding box center [39, 122] width 7 height 6
click at [49, 124] on div "15" at bounding box center [49, 122] width 7 height 6
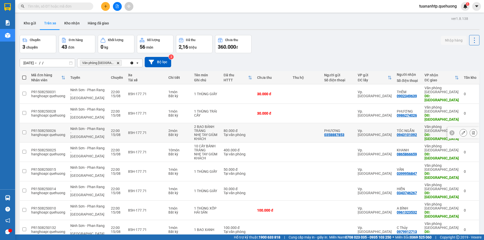
type input "14/08/2025 – 15/08/2025"
click at [47, 63] on input "14/08/2025 – 15/08/2025" at bounding box center [47, 63] width 55 height 8
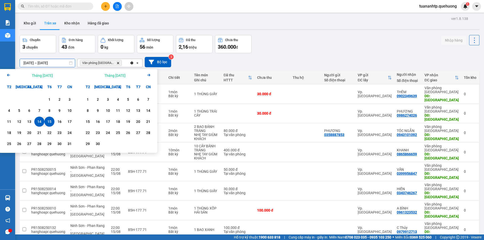
click at [139, 64] on icon "open" at bounding box center [137, 63] width 4 height 4
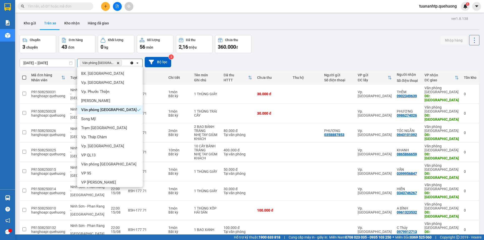
click at [139, 64] on icon "open" at bounding box center [137, 63] width 4 height 4
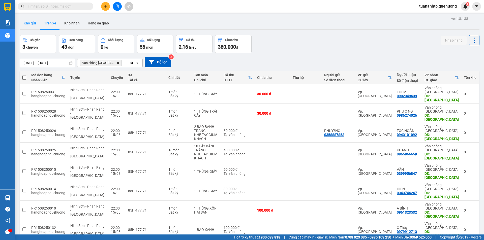
click at [30, 25] on button "Kho gửi" at bounding box center [30, 23] width 20 height 12
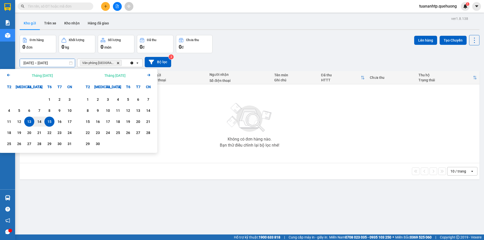
click at [37, 67] on input "[DATE] – [DATE]" at bounding box center [47, 63] width 55 height 8
click at [117, 64] on icon "Delete" at bounding box center [118, 63] width 3 height 3
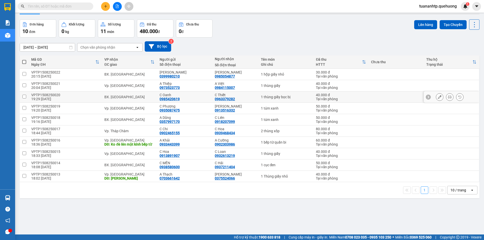
scroll to position [23, 0]
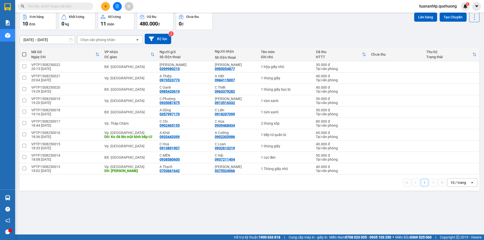
click at [26, 55] on span at bounding box center [24, 54] width 4 height 4
click at [24, 52] on input "checkbox" at bounding box center [24, 52] width 0 height 0
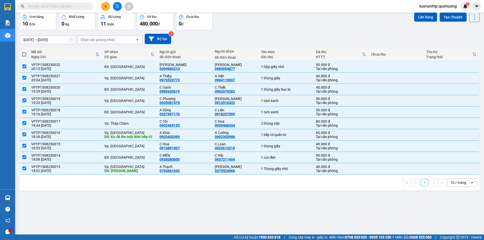
checkbox input "true"
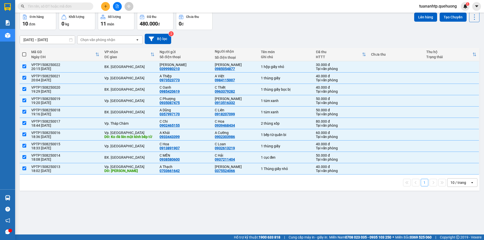
checkbox input "true"
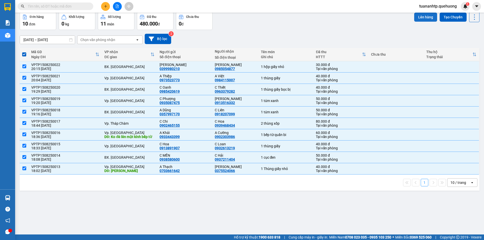
click at [418, 17] on button "Lên hàng" at bounding box center [425, 17] width 23 height 9
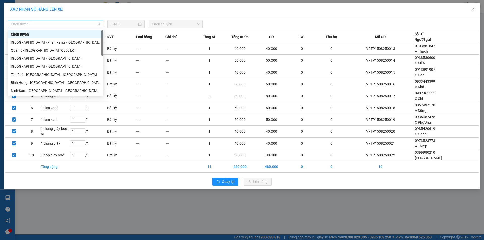
click at [84, 22] on span "Chọn tuyến" at bounding box center [56, 24] width 90 height 8
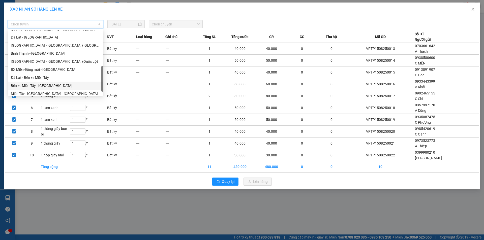
scroll to position [137, 0]
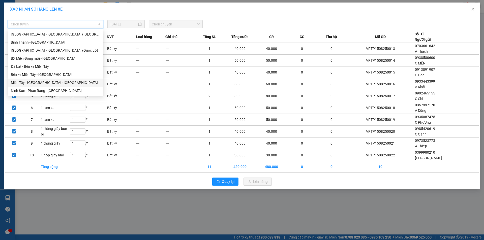
click at [43, 84] on div "Miền Tây - [GEOGRAPHIC_DATA] - [GEOGRAPHIC_DATA]" at bounding box center [56, 83] width 90 height 6
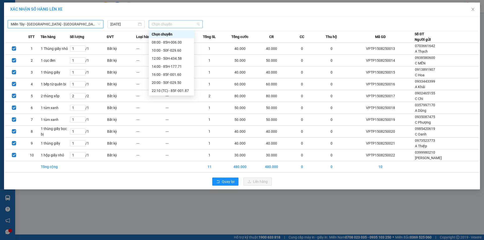
click at [154, 24] on span "Chọn chuyến" at bounding box center [176, 24] width 48 height 8
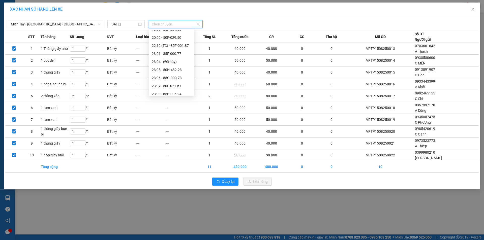
scroll to position [57, 0]
click at [182, 74] on div "23:07 - 50F-021.61" at bounding box center [171, 75] width 39 height 6
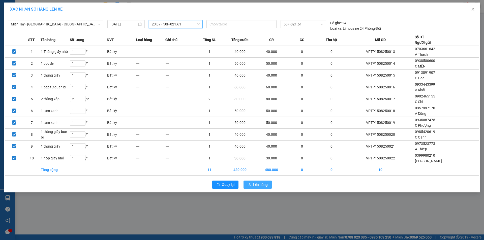
click at [265, 183] on span "Lên hàng" at bounding box center [260, 185] width 15 height 6
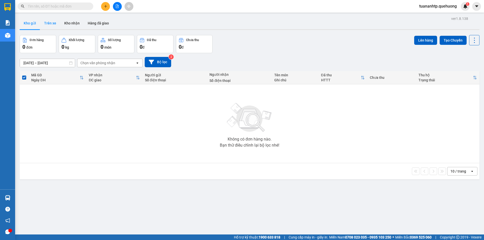
click at [49, 25] on button "Trên xe" at bounding box center [50, 23] width 20 height 12
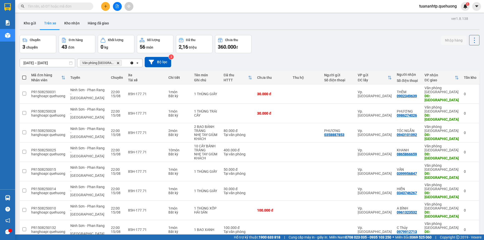
click at [117, 62] on icon "Delete" at bounding box center [118, 63] width 3 height 3
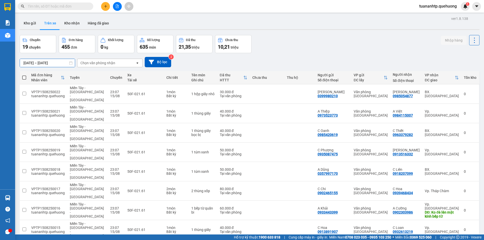
click at [51, 66] on input "14/08/2025 – 15/08/2025" at bounding box center [47, 63] width 55 height 8
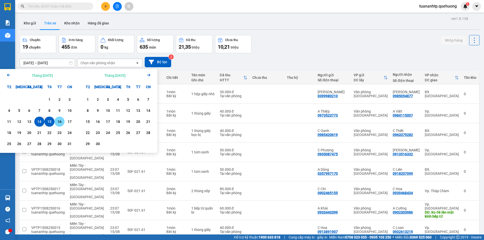
click at [57, 123] on div "16" at bounding box center [59, 122] width 7 height 6
click at [53, 124] on div "15" at bounding box center [49, 122] width 10 height 10
type input "[DATE] – [DATE]"
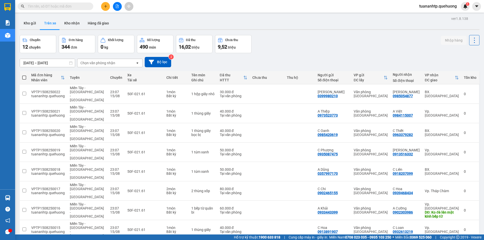
scroll to position [24, 0]
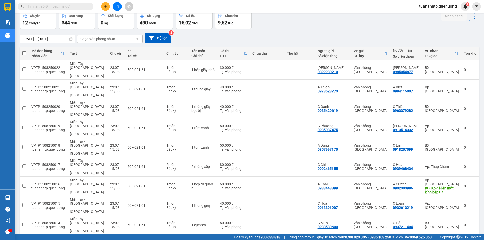
click at [27, 55] on th at bounding box center [24, 53] width 9 height 13
click at [26, 55] on span at bounding box center [24, 53] width 4 height 4
click at [24, 51] on input "checkbox" at bounding box center [24, 51] width 0 height 0
checkbox input "true"
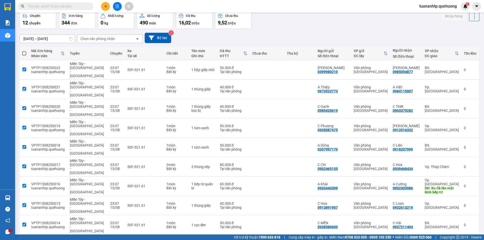
checkbox input "true"
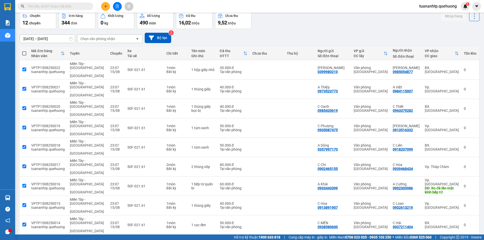
checkbox input "true"
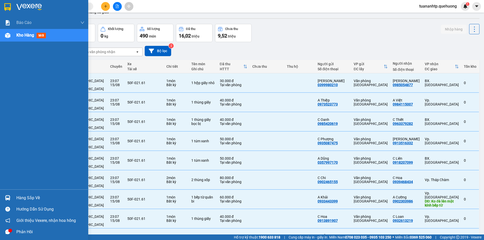
scroll to position [0, 0]
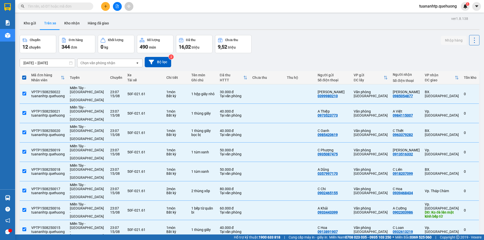
click at [295, 39] on div "Chuyến 12 chuyến Đơn hàng 344 đơn Khối lượng 0 kg Số lượng 490 món Đã thu 16,02…" at bounding box center [250, 44] width 460 height 18
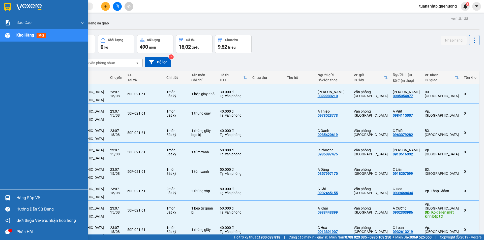
click at [20, 38] on span "Kho hàng" at bounding box center [25, 35] width 18 height 5
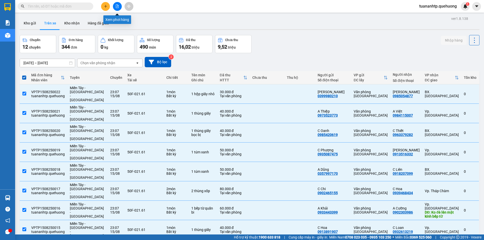
click at [116, 7] on icon "file-add" at bounding box center [118, 7] width 4 height 4
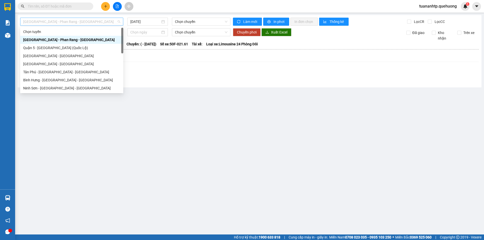
click at [96, 21] on span "[GEOGRAPHIC_DATA] - Phan Rang - [GEOGRAPHIC_DATA]" at bounding box center [71, 22] width 97 height 8
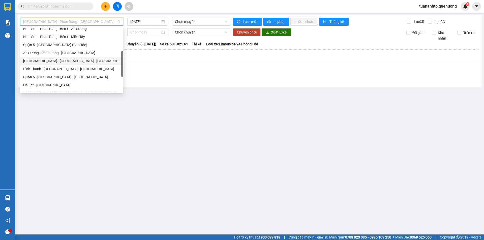
scroll to position [137, 0]
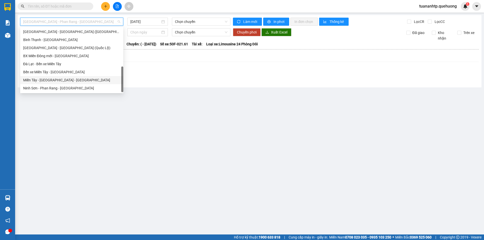
click at [48, 80] on div "Miền Tây - [GEOGRAPHIC_DATA] - [GEOGRAPHIC_DATA]" at bounding box center [71, 80] width 97 height 6
type input "[DATE]"
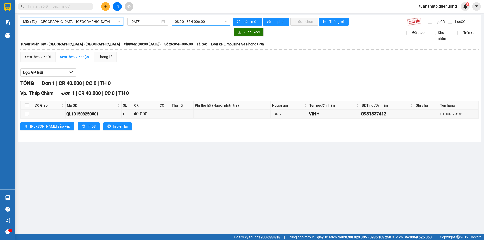
click at [190, 22] on span "08:00 - 85H-006.00" at bounding box center [201, 22] width 52 height 8
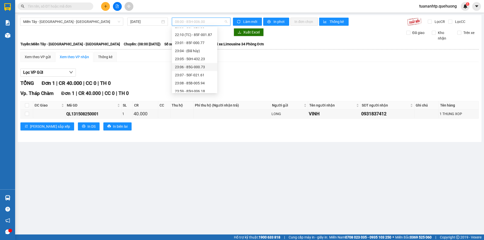
scroll to position [57, 0]
click at [196, 67] on div "23:06 - 85G-000.73" at bounding box center [194, 64] width 45 height 8
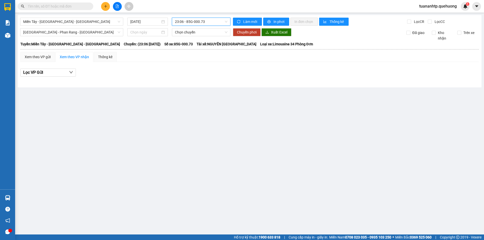
click at [219, 20] on span "23:06 - 85G-000.73" at bounding box center [201, 22] width 52 height 8
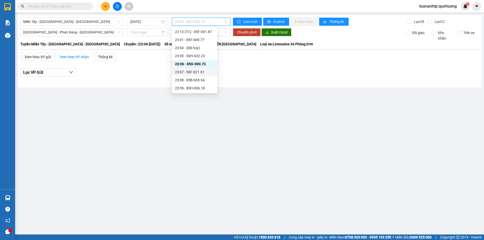
click at [204, 74] on div "23:07 - 50F-021.61" at bounding box center [194, 72] width 39 height 6
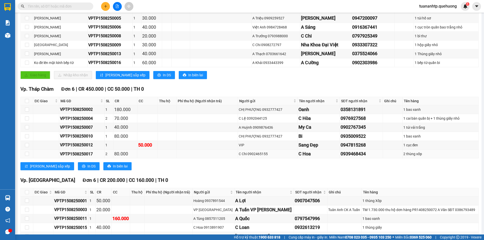
scroll to position [85, 0]
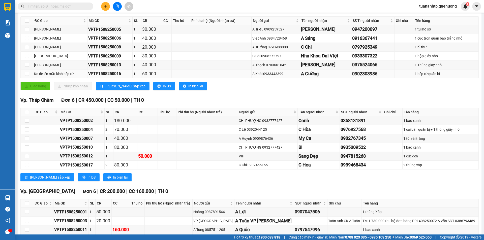
click at [82, 77] on td "Ko đè lên mặt kính bếp từ" at bounding box center [60, 74] width 54 height 9
click at [100, 73] on div "VPTP1508250016" at bounding box center [109, 74] width 43 height 6
click at [29, 75] on input "checkbox" at bounding box center [27, 74] width 4 height 4
checkbox input "true"
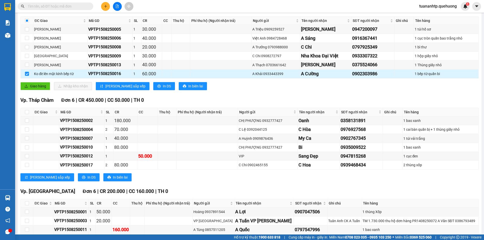
click at [362, 74] on div "0902303986" at bounding box center [372, 73] width 41 height 7
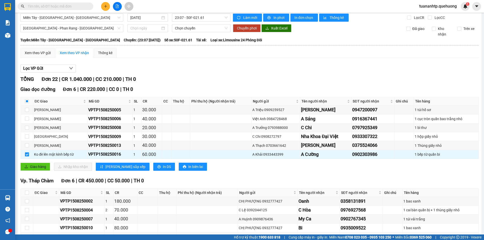
scroll to position [0, 0]
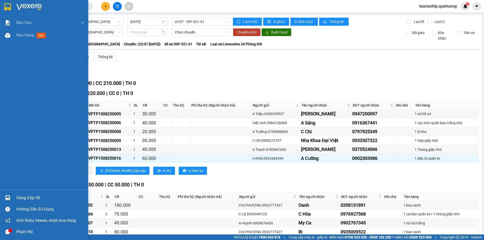
click at [27, 199] on div "Hàng sắp về" at bounding box center [50, 199] width 68 height 8
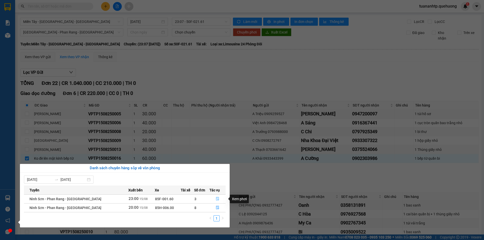
click at [216, 200] on icon "file-done" at bounding box center [218, 199] width 4 height 4
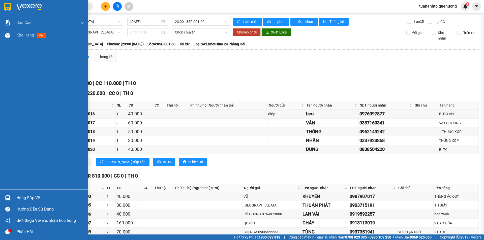
click at [8, 5] on img at bounding box center [7, 7] width 7 height 8
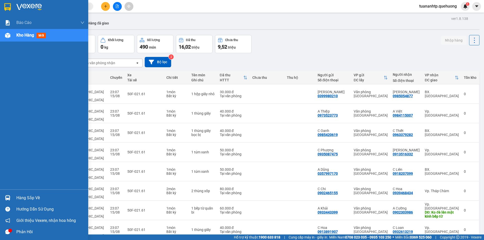
click at [25, 199] on div "Hàng sắp về" at bounding box center [50, 199] width 68 height 8
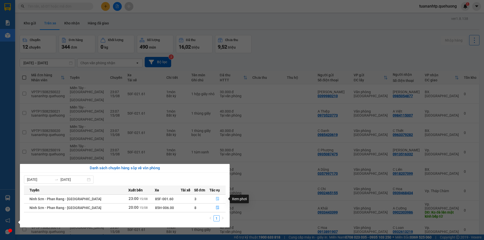
click at [219, 199] on button "button" at bounding box center [218, 199] width 16 height 8
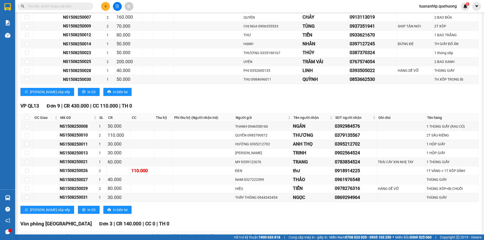
scroll to position [264, 0]
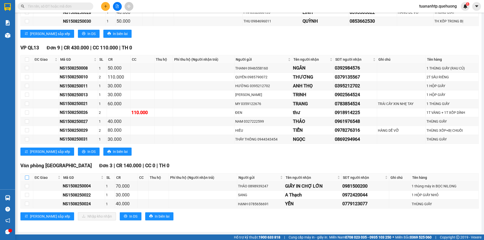
click at [28, 177] on input "checkbox" at bounding box center [27, 178] width 4 height 4
checkbox input "true"
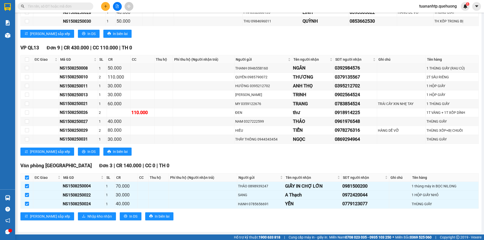
click at [28, 177] on input "checkbox" at bounding box center [27, 178] width 4 height 4
checkbox input "false"
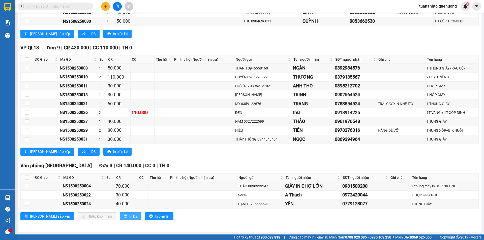
click at [129, 215] on span "In DS" at bounding box center [133, 217] width 8 height 6
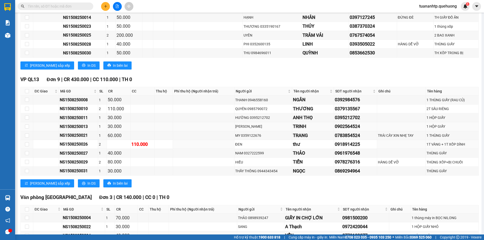
scroll to position [163, 0]
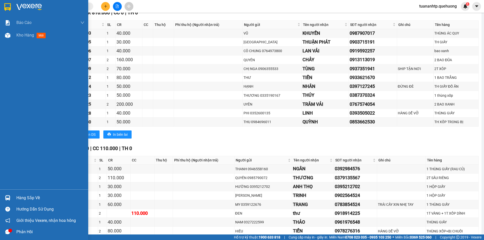
click at [30, 198] on div "Hàng sắp về" at bounding box center [50, 199] width 68 height 8
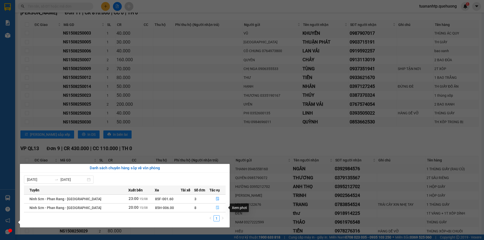
click at [216, 209] on icon "file-done" at bounding box center [217, 208] width 3 height 4
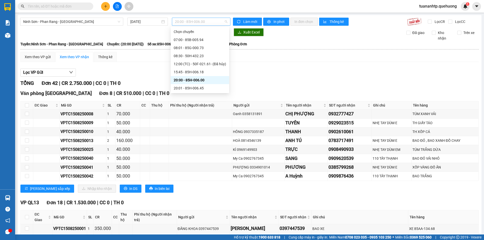
click at [182, 24] on span "20:00 - 85H-006.00" at bounding box center [201, 22] width 52 height 8
click at [204, 77] on div "20:00 - 85H-006.00" at bounding box center [200, 80] width 52 height 6
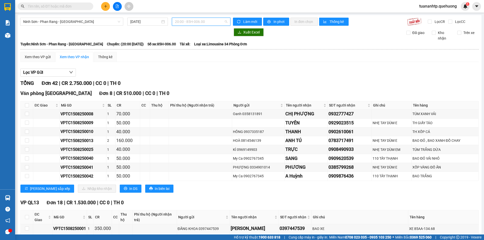
click at [205, 18] on div "20:00 - 85H-006.00" at bounding box center [201, 22] width 59 height 8
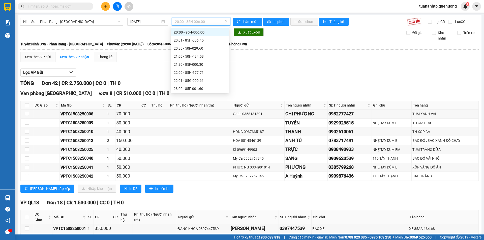
scroll to position [48, 0]
click at [205, 69] on div "22:00 - 85H-177.71" at bounding box center [200, 72] width 52 height 6
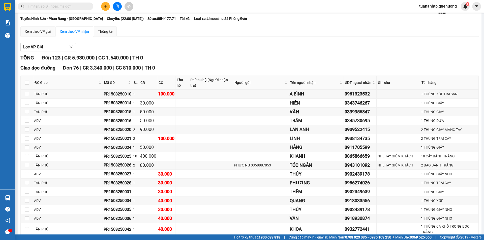
scroll to position [25, 0]
click at [41, 45] on span "Lọc VP Gửi" at bounding box center [33, 47] width 20 height 6
click at [44, 36] on div "Xem theo VP gửi" at bounding box center [37, 32] width 35 height 10
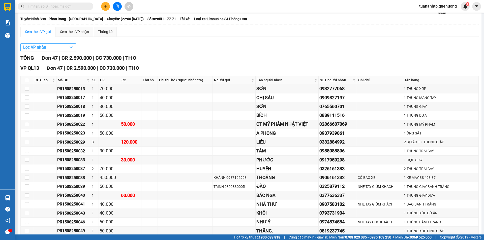
click at [56, 47] on button "Lọc VP nhận" at bounding box center [48, 47] width 56 height 8
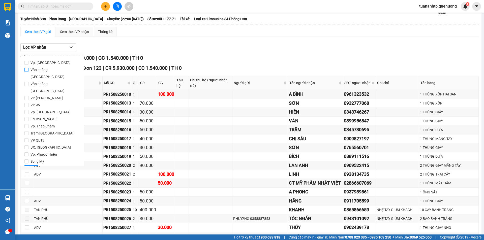
click at [49, 70] on span "Văn phòng [GEOGRAPHIC_DATA]" at bounding box center [54, 73] width 51 height 14
click at [29, 70] on input "Văn phòng [GEOGRAPHIC_DATA]" at bounding box center [26, 70] width 4 height 4
checkbox input "true"
click at [29, 167] on span "Lọc" at bounding box center [32, 170] width 6 height 6
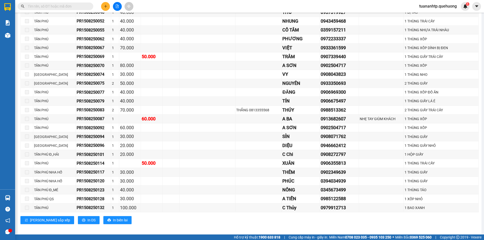
scroll to position [187, 0]
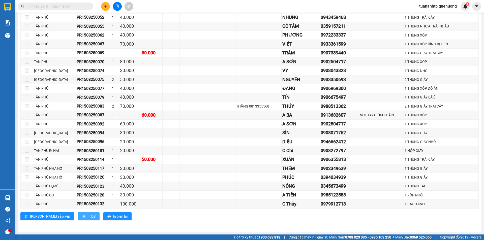
click at [78, 216] on button "In DS" at bounding box center [89, 217] width 22 height 8
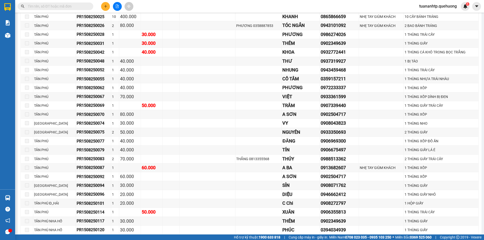
scroll to position [112, 0]
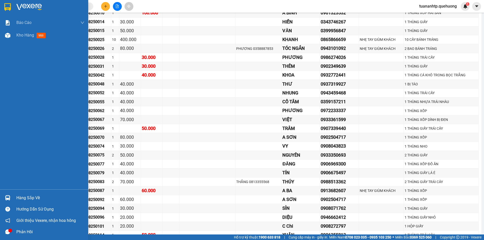
click at [11, 202] on div "Hàng sắp về" at bounding box center [44, 197] width 88 height 11
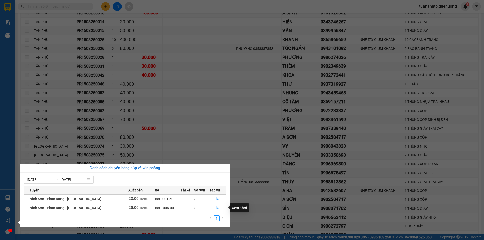
click at [216, 209] on icon "file-done" at bounding box center [218, 208] width 4 height 4
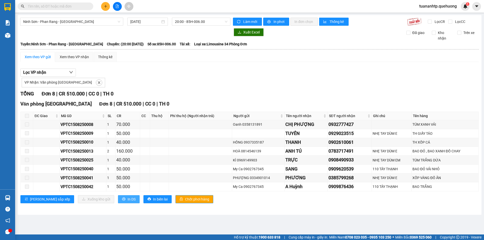
click at [128, 200] on span "In DS" at bounding box center [132, 200] width 8 height 6
click at [28, 43] on b "Tuyến: Ninh Sơn - Phan Rang - Miền Tây" at bounding box center [61, 44] width 83 height 4
click at [118, 8] on button at bounding box center [117, 6] width 9 height 9
click at [35, 23] on span "Ninh Sơn - Phan Rang - [GEOGRAPHIC_DATA]" at bounding box center [71, 22] width 97 height 8
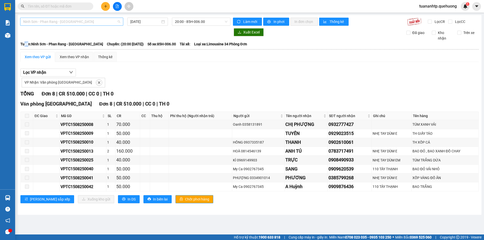
scroll to position [133, 0]
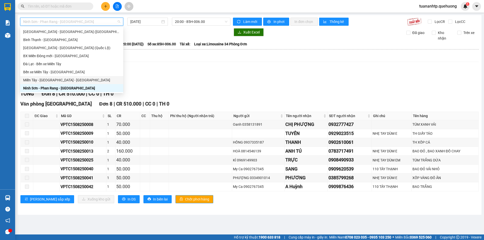
click at [65, 78] on div "Miền Tây - [GEOGRAPHIC_DATA] - [GEOGRAPHIC_DATA]" at bounding box center [71, 80] width 97 height 6
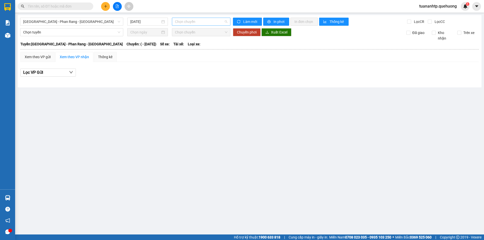
click at [182, 21] on span "Chọn chuyến" at bounding box center [201, 22] width 52 height 8
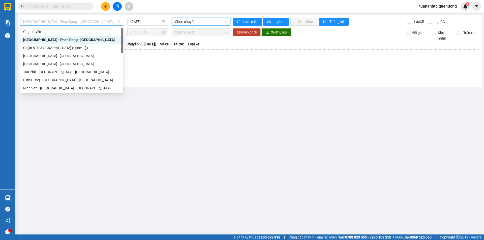
click at [80, 21] on span "[GEOGRAPHIC_DATA] - Phan Rang - [GEOGRAPHIC_DATA]" at bounding box center [71, 22] width 97 height 8
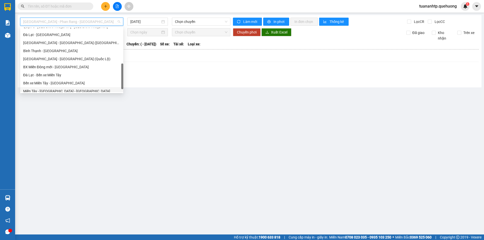
scroll to position [137, 0]
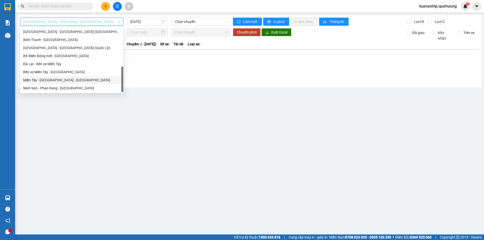
click at [55, 80] on div "Miền Tây - [GEOGRAPHIC_DATA] - [GEOGRAPHIC_DATA]" at bounding box center [71, 80] width 97 height 6
type input "[DATE]"
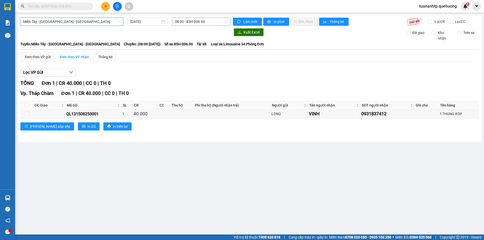
click at [209, 18] on span "08:00 - 85H-006.00" at bounding box center [201, 22] width 52 height 8
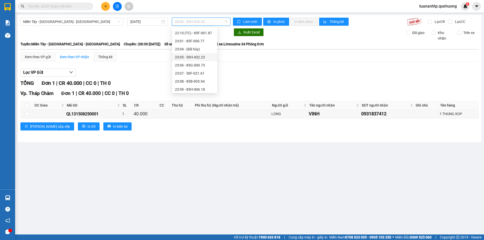
scroll to position [57, 0]
click at [198, 73] on div "23:07 - 50F-021.61" at bounding box center [194, 72] width 39 height 6
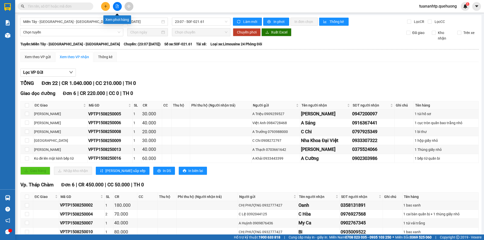
click at [120, 7] on button at bounding box center [117, 6] width 9 height 9
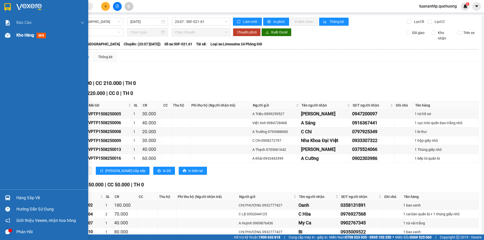
click at [19, 33] on span "Kho hàng" at bounding box center [25, 35] width 18 height 5
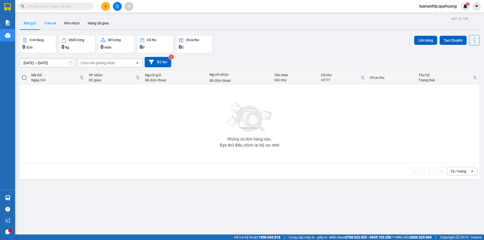
click at [47, 23] on button "Trên xe" at bounding box center [50, 23] width 20 height 12
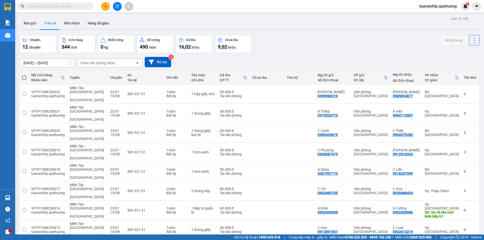
click at [87, 63] on div "Chọn văn phòng nhận" at bounding box center [97, 63] width 35 height 5
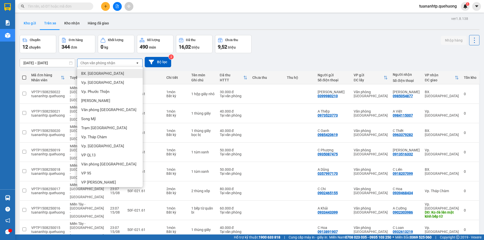
click at [31, 27] on button "Kho gửi" at bounding box center [30, 23] width 20 height 12
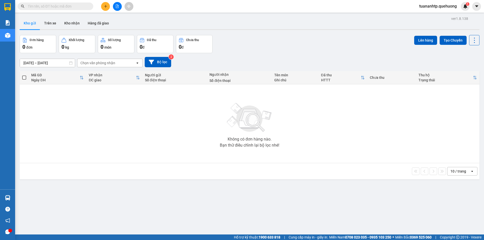
click at [88, 64] on div "Chọn văn phòng nhận" at bounding box center [97, 63] width 35 height 5
click at [92, 26] on button "Hàng đã giao" at bounding box center [98, 23] width 29 height 12
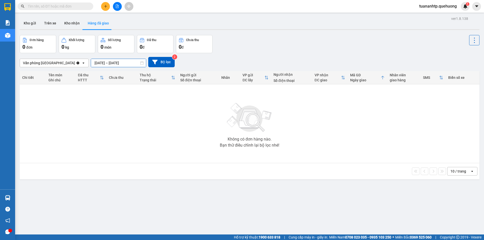
click at [113, 64] on input "[DATE] – [DATE]" at bounding box center [118, 63] width 55 height 8
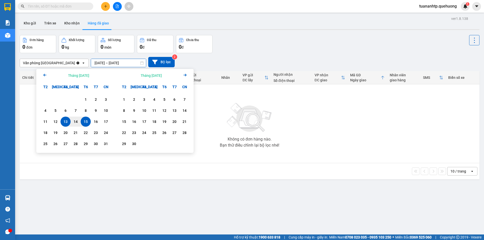
click at [113, 64] on input "[DATE] – [DATE]" at bounding box center [118, 63] width 55 height 8
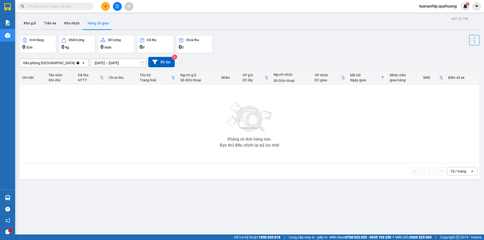
click at [197, 68] on div "Văn phòng Tân Phú Clear value open 13/08/2025 – 15/08/2025 Press the down arrow…" at bounding box center [250, 62] width 460 height 18
click at [157, 61] on button "Bộ lọc" at bounding box center [161, 62] width 26 height 10
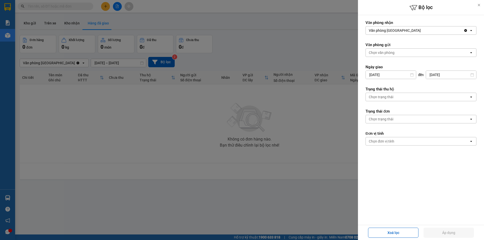
click at [256, 63] on div at bounding box center [242, 120] width 484 height 240
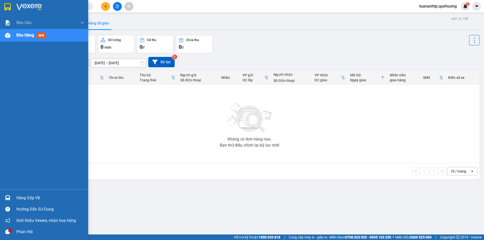
click at [24, 34] on span "Kho hàng" at bounding box center [25, 35] width 18 height 5
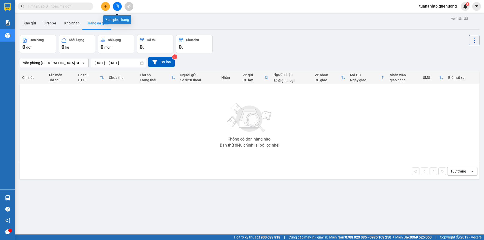
click at [117, 4] on button at bounding box center [117, 6] width 9 height 9
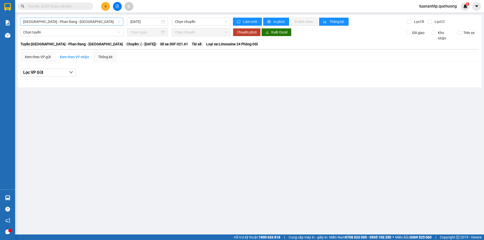
click at [104, 23] on span "[GEOGRAPHIC_DATA] - Phan Rang - [GEOGRAPHIC_DATA]" at bounding box center [71, 22] width 97 height 8
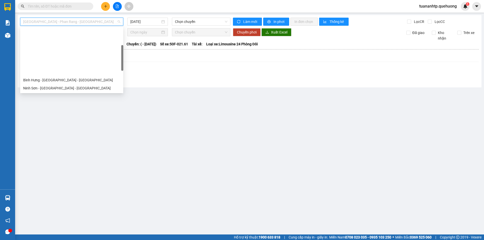
scroll to position [126, 0]
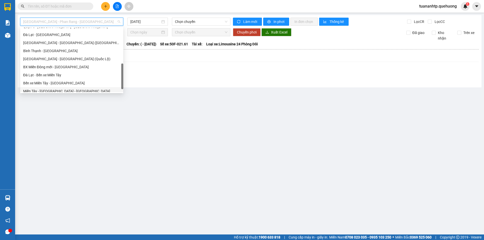
click at [54, 91] on div "Miền Tây - [GEOGRAPHIC_DATA] - [GEOGRAPHIC_DATA]" at bounding box center [71, 92] width 97 height 6
type input "[DATE]"
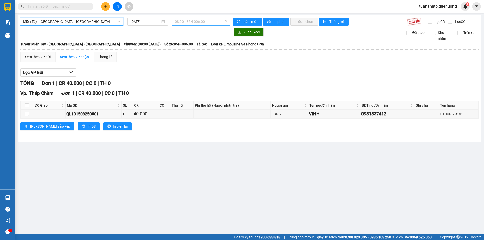
click at [188, 23] on span "08:00 - 85H-006.00" at bounding box center [201, 22] width 52 height 8
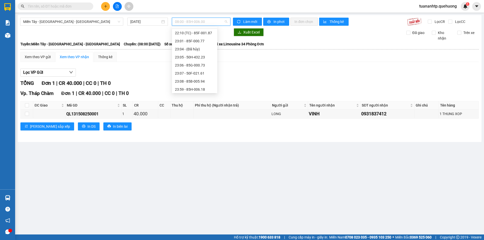
scroll to position [57, 0]
click at [201, 73] on div "23:07 - 50F-021.61" at bounding box center [194, 72] width 39 height 6
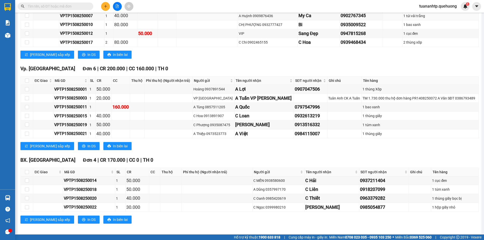
scroll to position [211, 0]
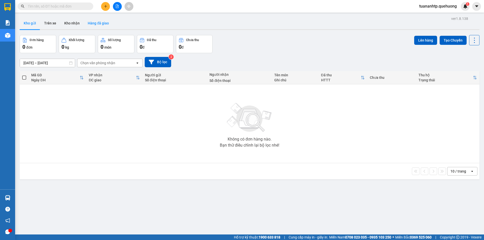
click at [106, 24] on button "Hàng đã giao" at bounding box center [98, 23] width 29 height 12
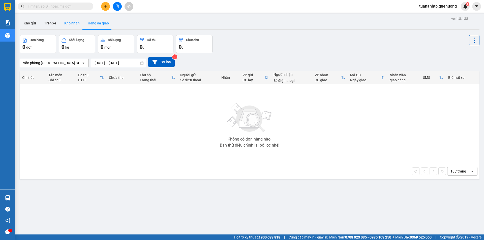
click at [70, 22] on button "Kho nhận" at bounding box center [71, 23] width 23 height 12
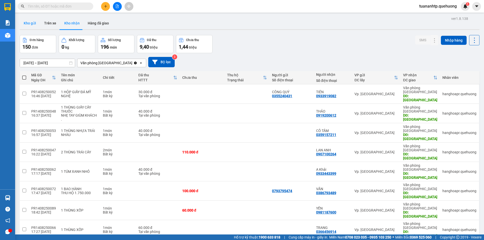
click at [29, 25] on button "Kho gửi" at bounding box center [30, 23] width 20 height 12
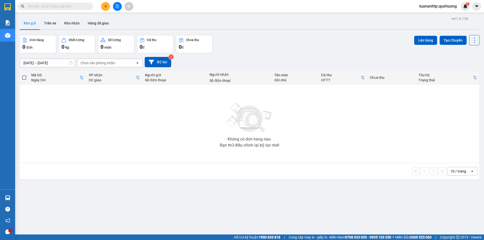
click at [98, 67] on div "Chọn văn phòng nhận" at bounding box center [106, 63] width 58 height 8
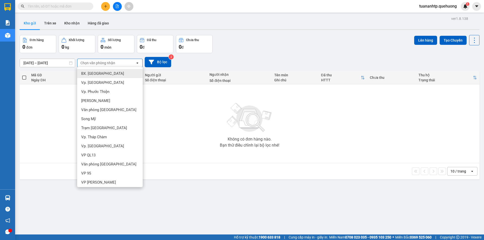
click at [100, 64] on div "Chọn văn phòng nhận" at bounding box center [97, 63] width 35 height 5
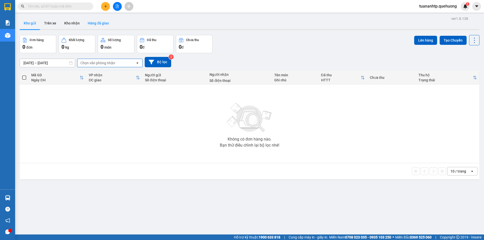
click at [93, 24] on button "Hàng đã giao" at bounding box center [98, 23] width 29 height 12
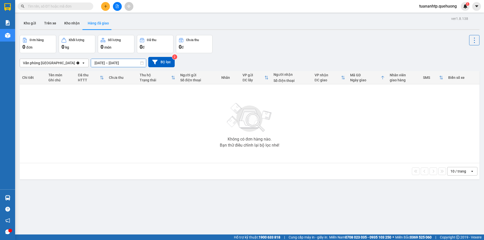
click at [110, 66] on input "[DATE] – [DATE]" at bounding box center [118, 63] width 55 height 8
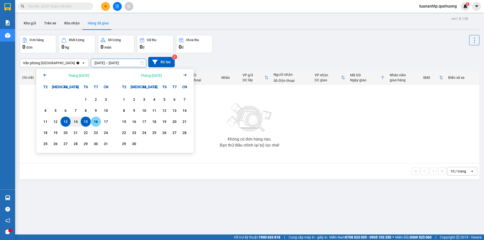
click at [96, 121] on div "16" at bounding box center [95, 122] width 7 height 6
click at [82, 122] on div "15" at bounding box center [85, 122] width 7 height 6
type input "[DATE] – [DATE]"
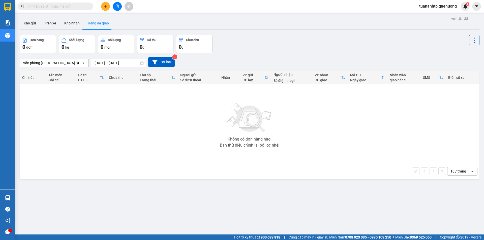
click at [90, 46] on div "0 kg" at bounding box center [77, 46] width 31 height 7
click at [53, 24] on button "Trên xe" at bounding box center [50, 23] width 20 height 12
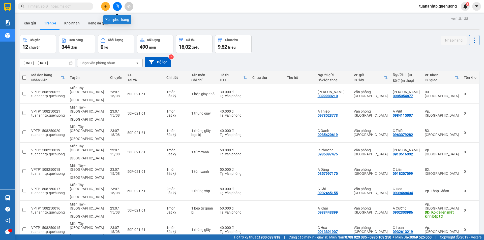
click at [118, 8] on icon "file-add" at bounding box center [118, 7] width 4 height 4
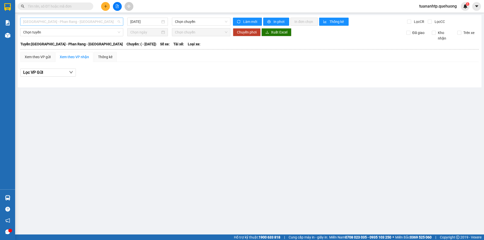
click at [113, 21] on span "[GEOGRAPHIC_DATA] - Phan Rang - [GEOGRAPHIC_DATA]" at bounding box center [71, 22] width 97 height 8
